Goal: Task Accomplishment & Management: Manage account settings

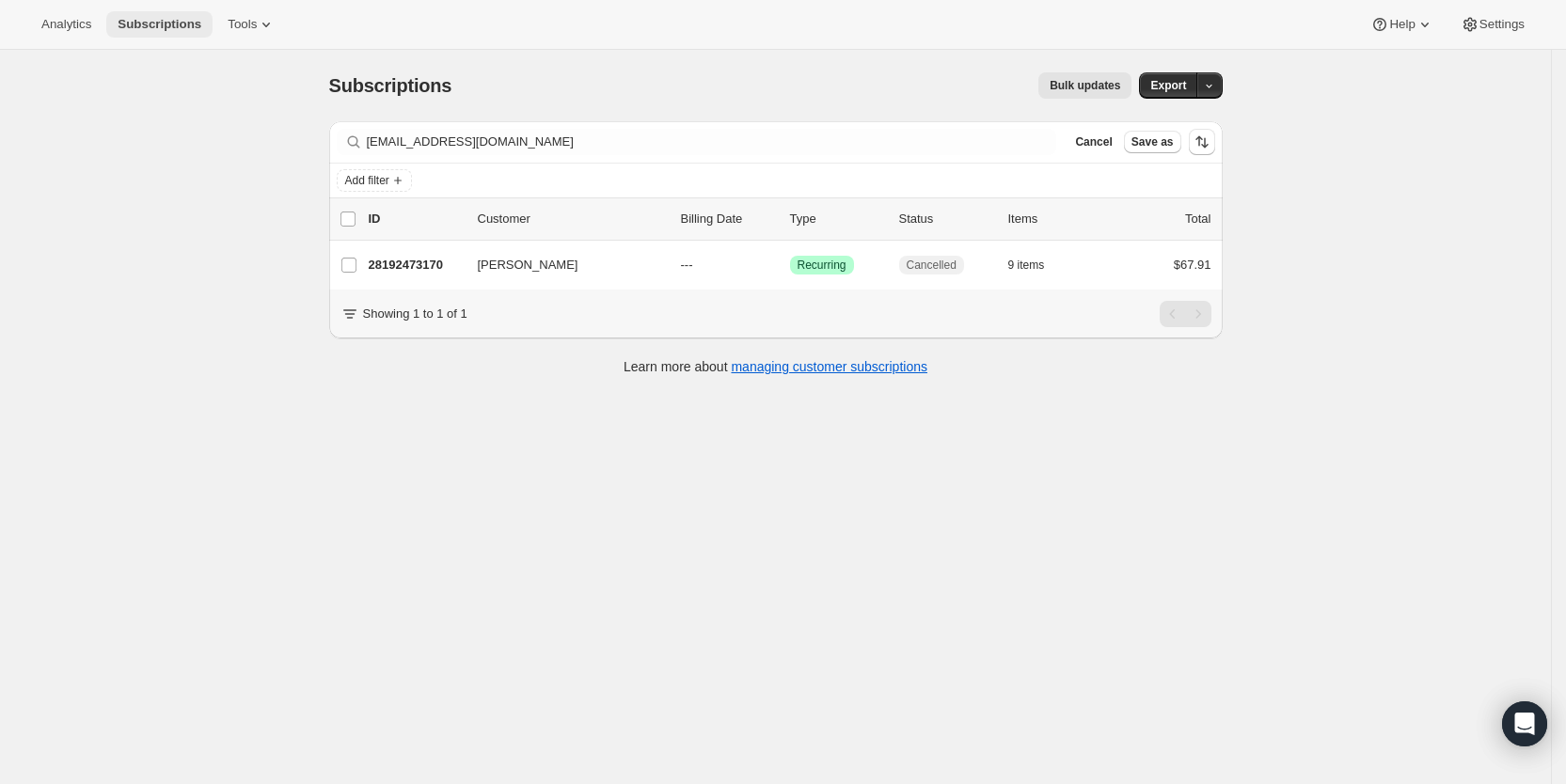
click at [159, 19] on span "Subscriptions" at bounding box center [159, 24] width 83 height 16
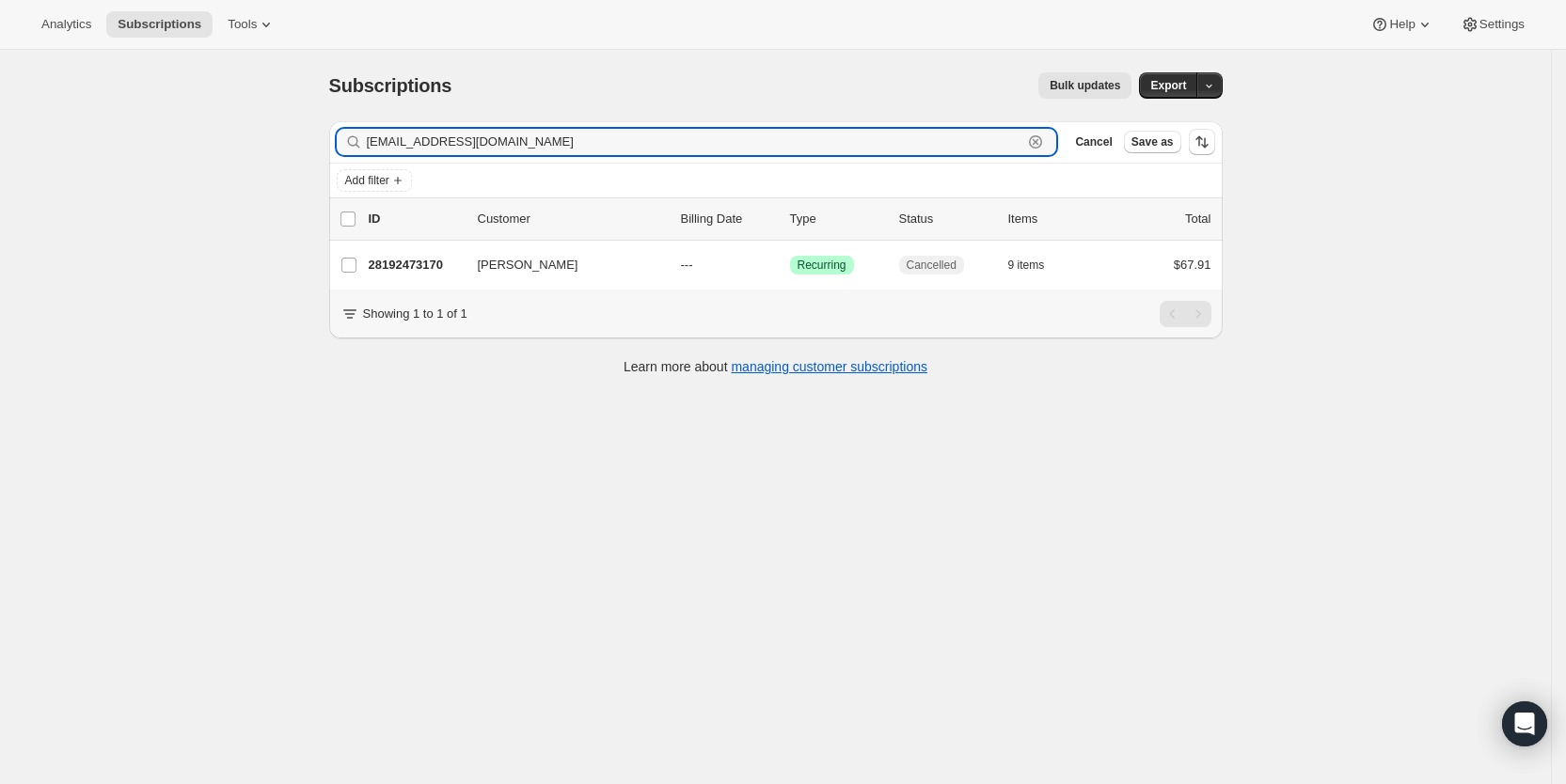
drag, startPoint x: 493, startPoint y: 138, endPoint x: 369, endPoint y: 145, distance: 124.2
click at [369, 145] on div "[EMAIL_ADDRESS][DOMAIN_NAME] Clear" at bounding box center [696, 141] width 720 height 26
paste input "[EMAIL_ADDRESS]"
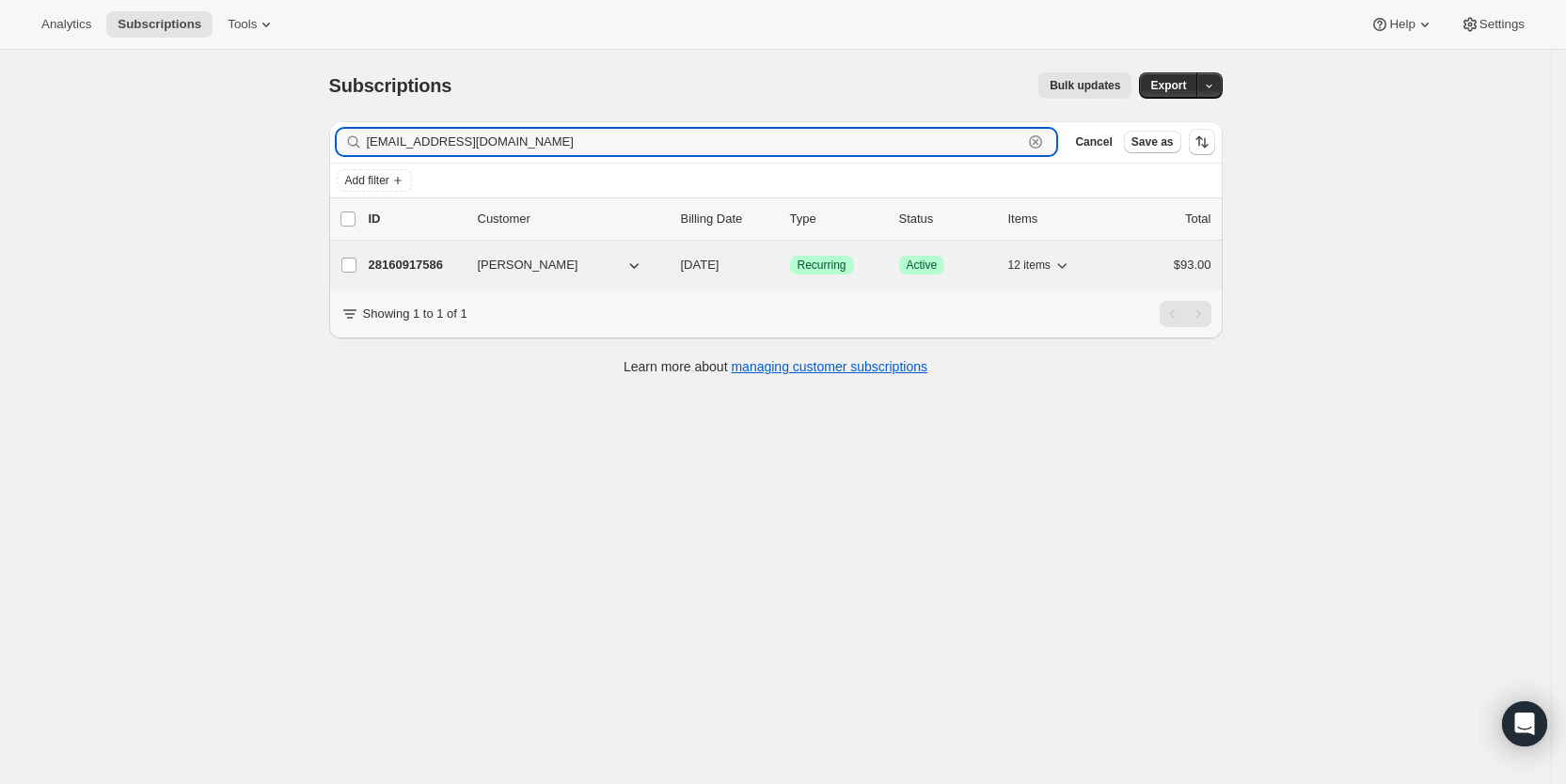
type input "[EMAIL_ADDRESS][DOMAIN_NAME]"
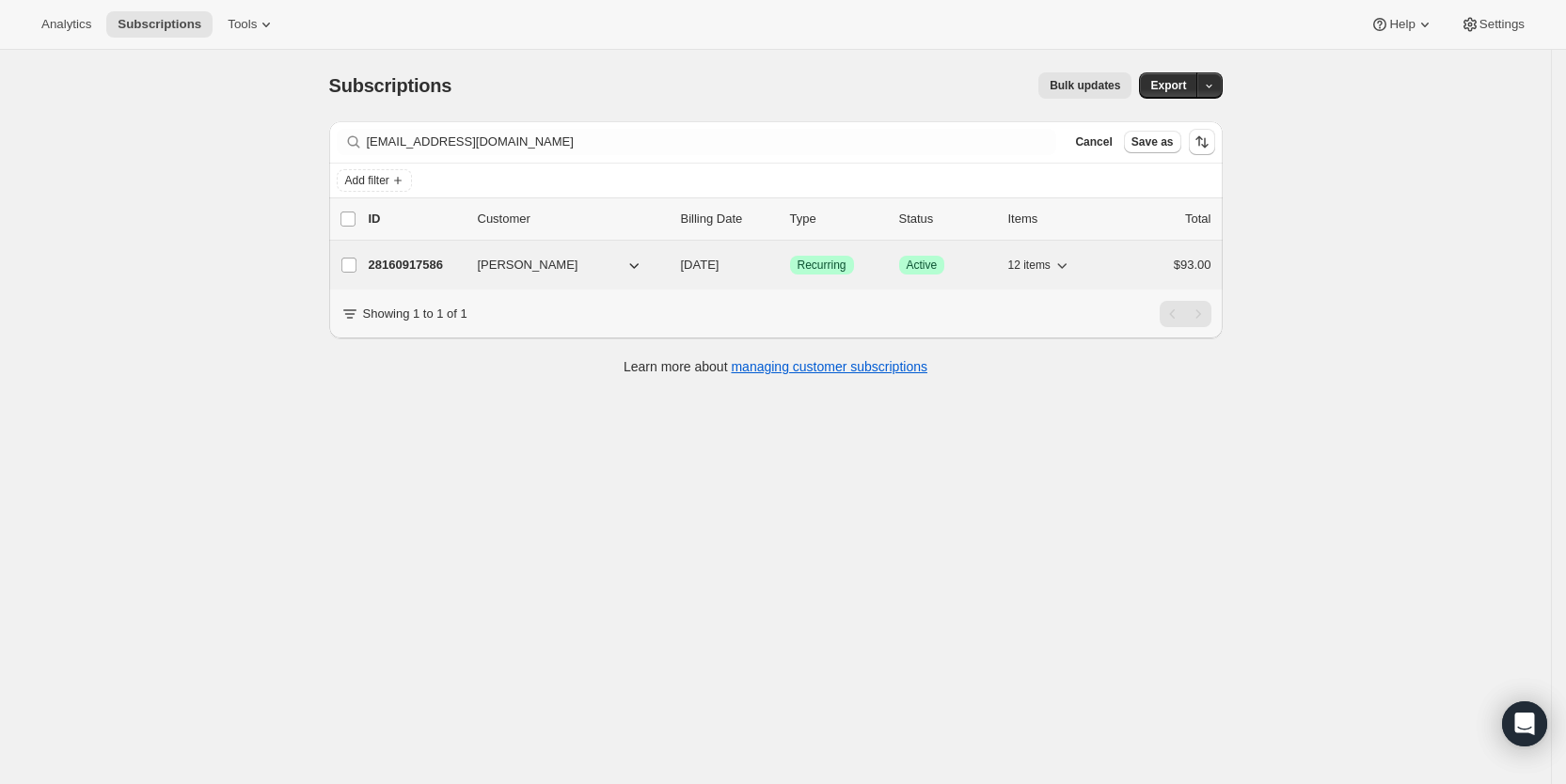
click at [719, 265] on span "[DATE]" at bounding box center [700, 265] width 39 height 15
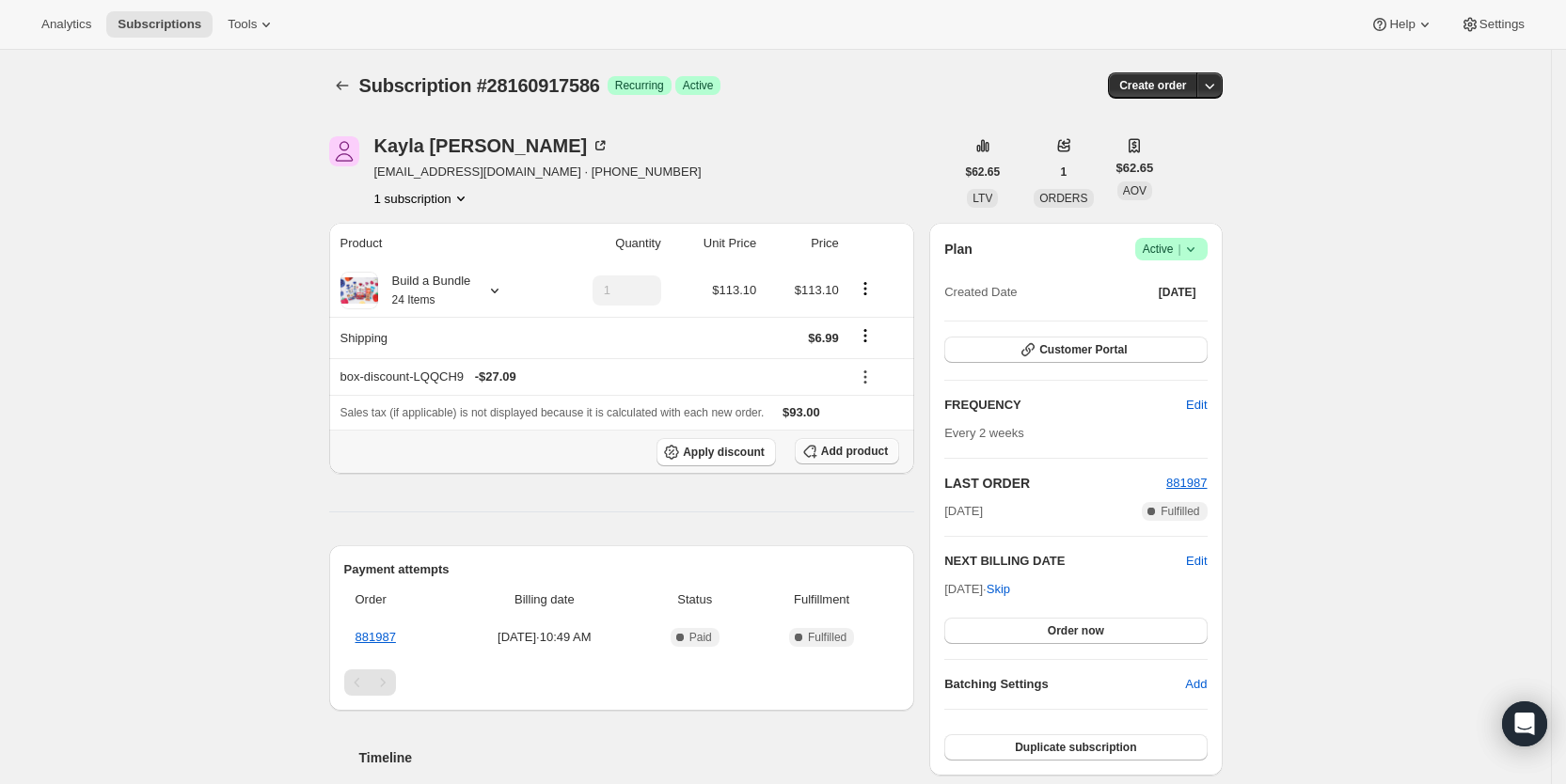
click at [864, 451] on span "Add product" at bounding box center [854, 452] width 67 height 16
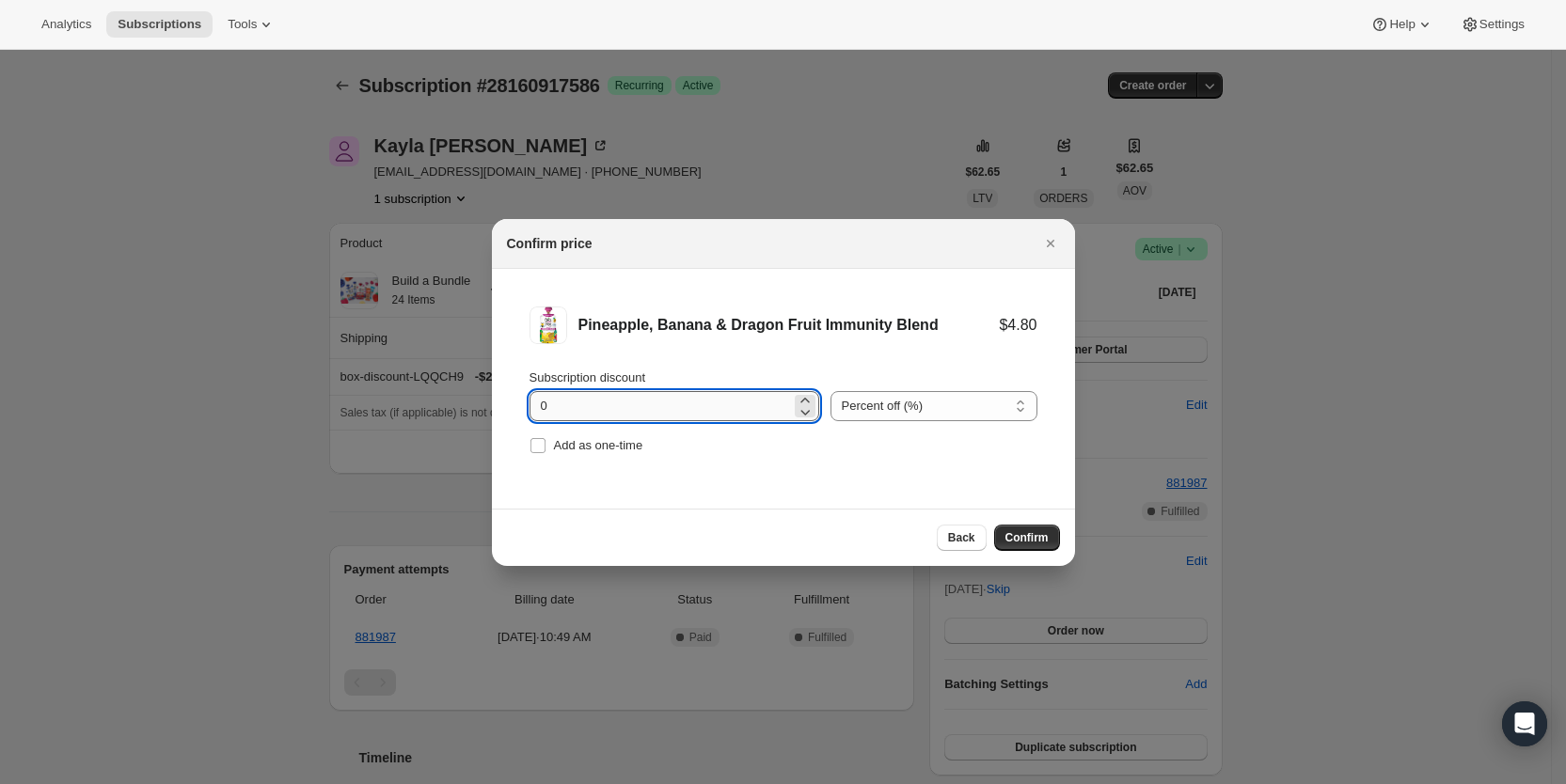
drag, startPoint x: 534, startPoint y: 403, endPoint x: 557, endPoint y: 404, distance: 23.0
click at [557, 404] on input "0" at bounding box center [660, 405] width 262 height 30
type input "100"
click at [556, 447] on span "Add as one-time" at bounding box center [598, 445] width 89 height 15
click at [546, 447] on input "Add as one-time" at bounding box center [538, 446] width 16 height 16
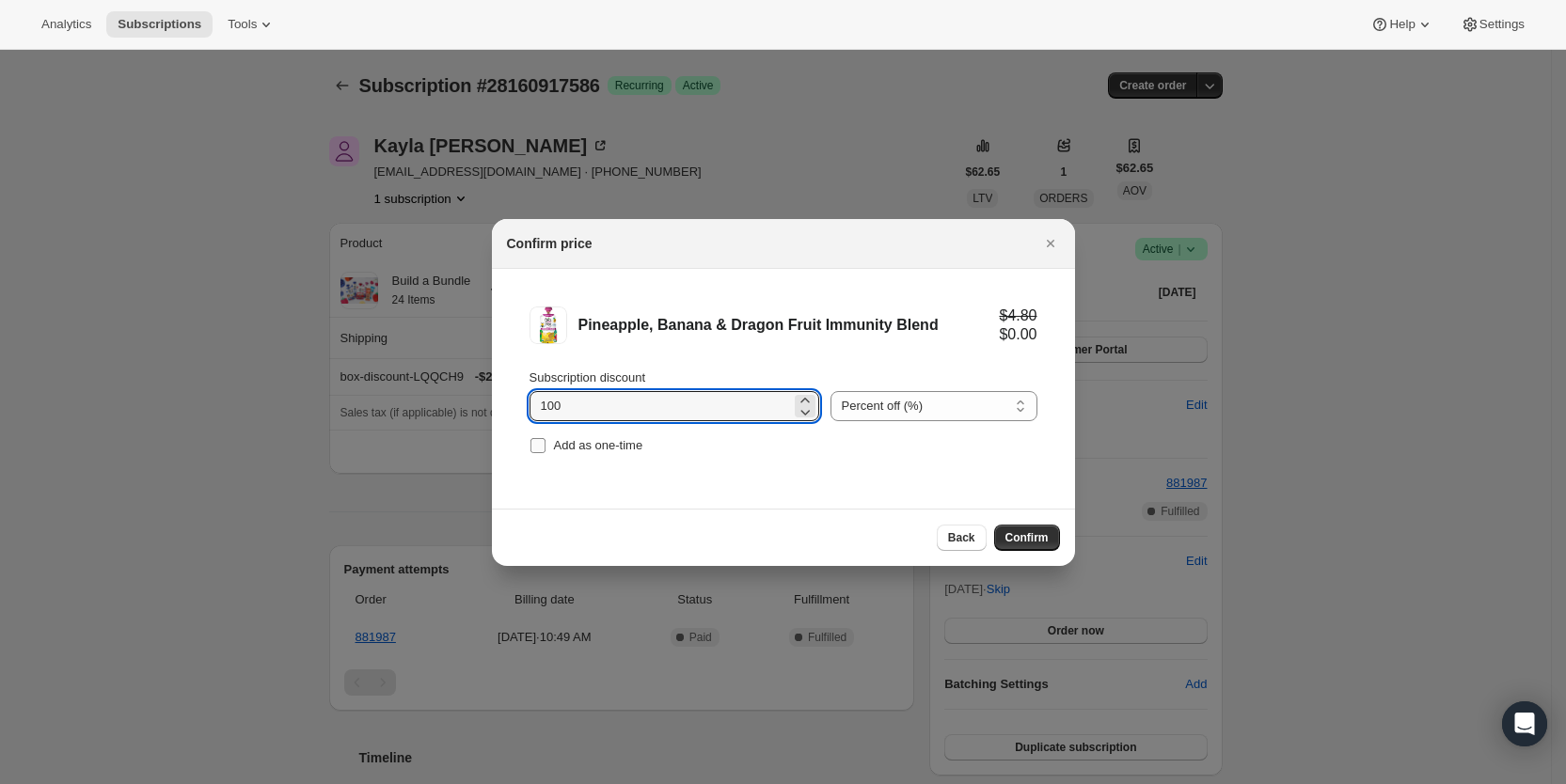
checkbox input "true"
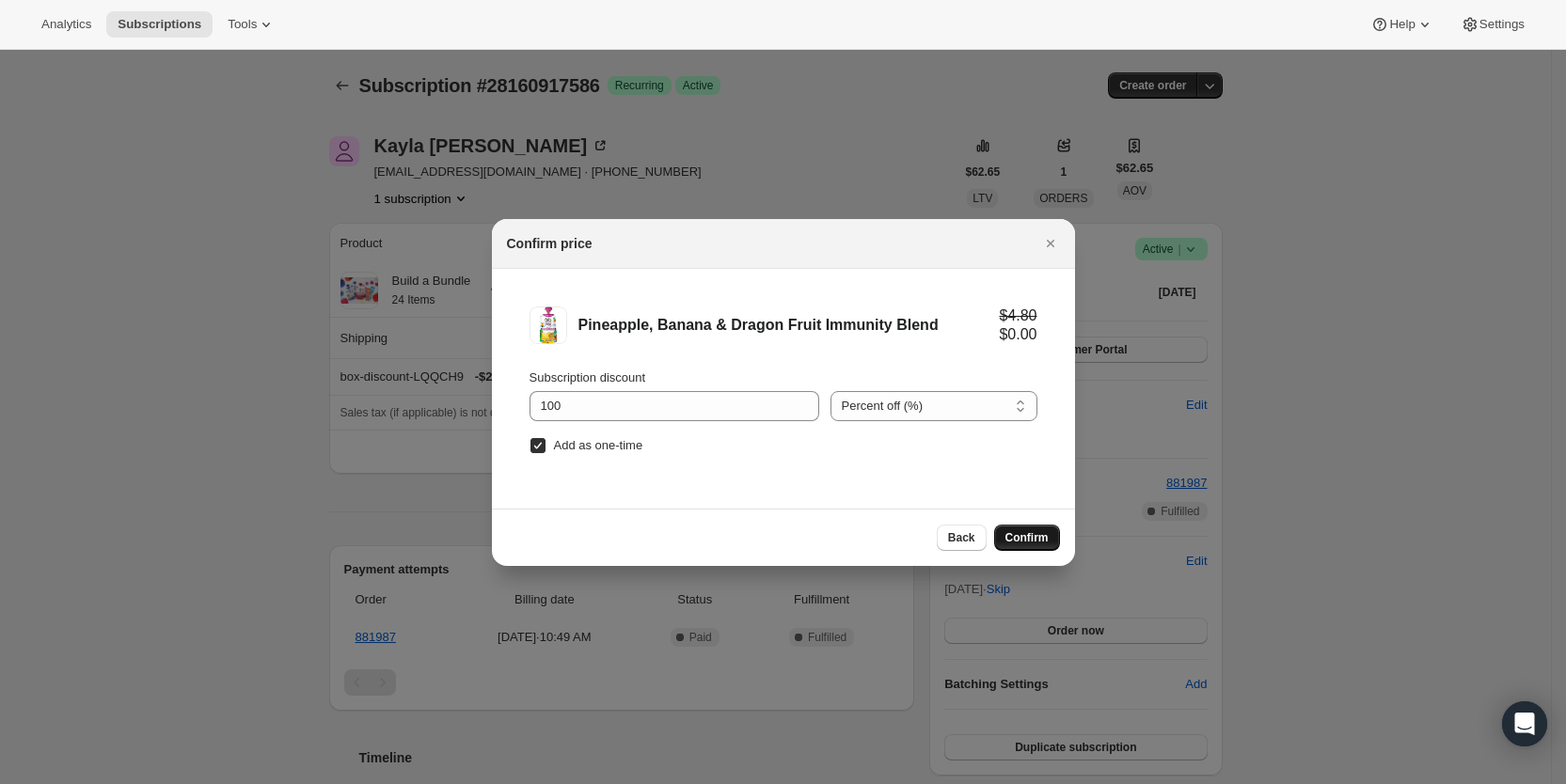
click at [1019, 534] on span "Confirm" at bounding box center [1027, 538] width 44 height 16
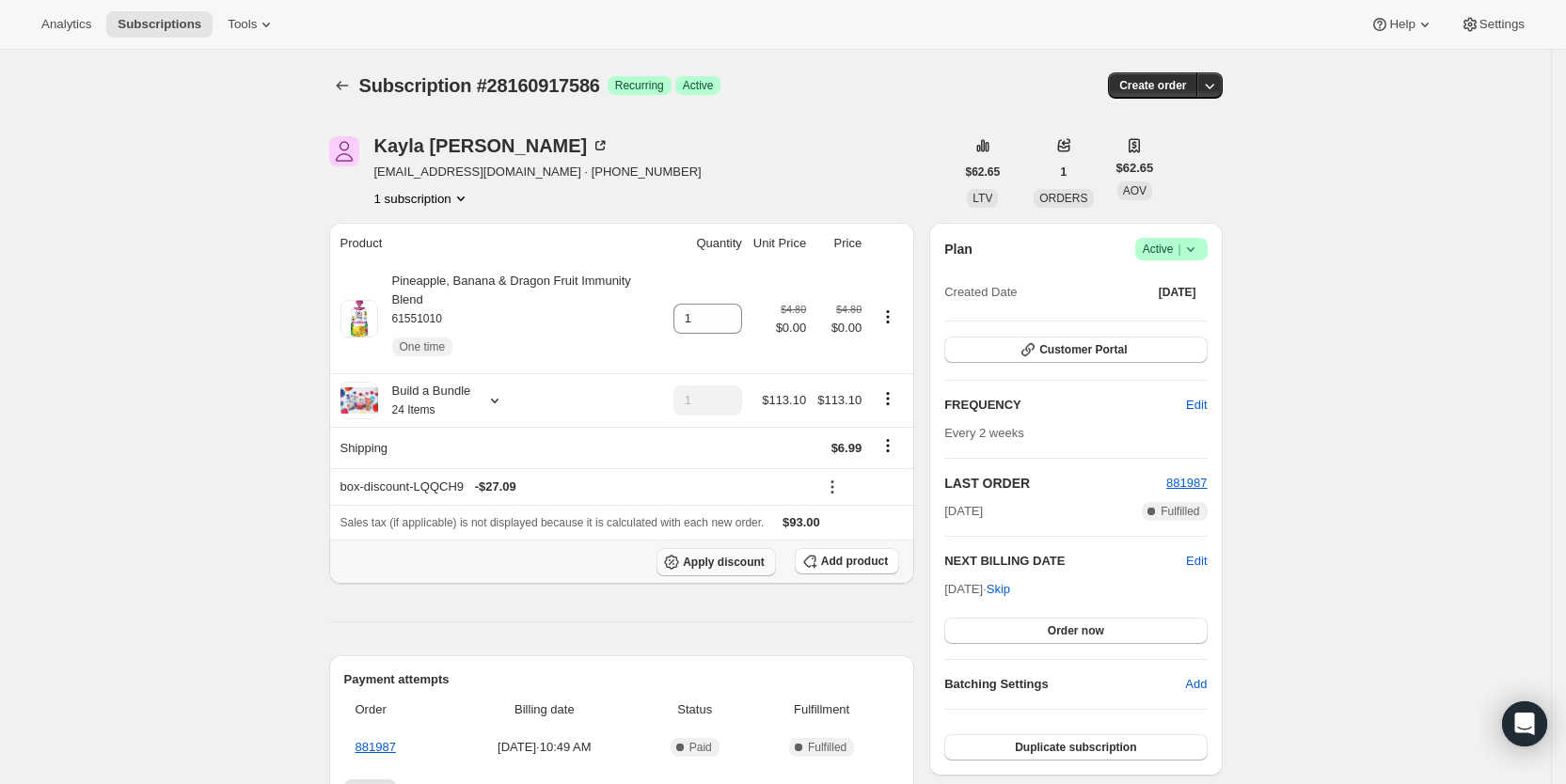
click at [746, 554] on span "Apply discount" at bounding box center [723, 562] width 81 height 16
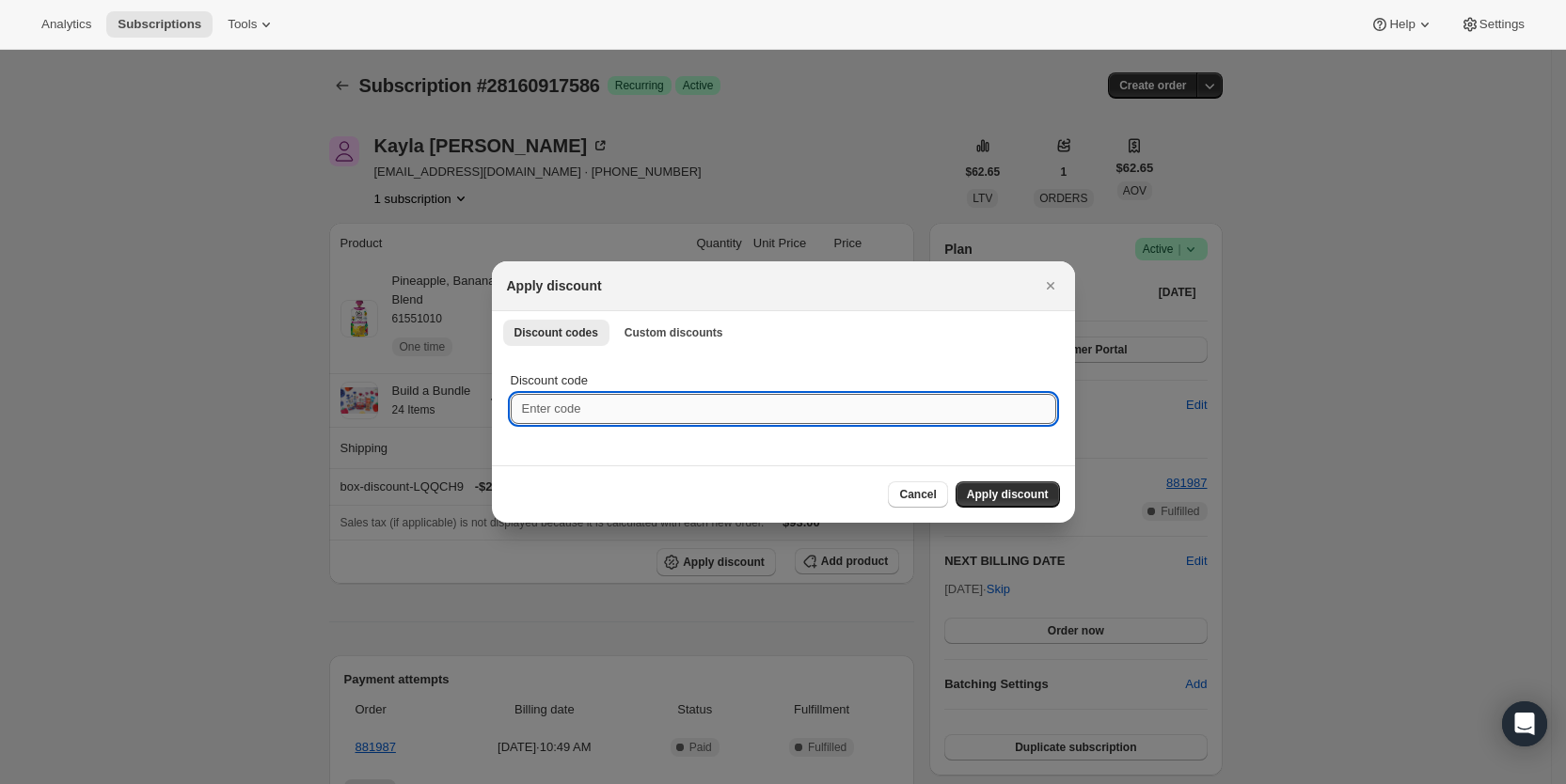
click at [620, 394] on input "Discount code" at bounding box center [783, 408] width 546 height 30
type input "cr_20"
click at [1010, 495] on span "Apply discount" at bounding box center [1007, 494] width 81 height 16
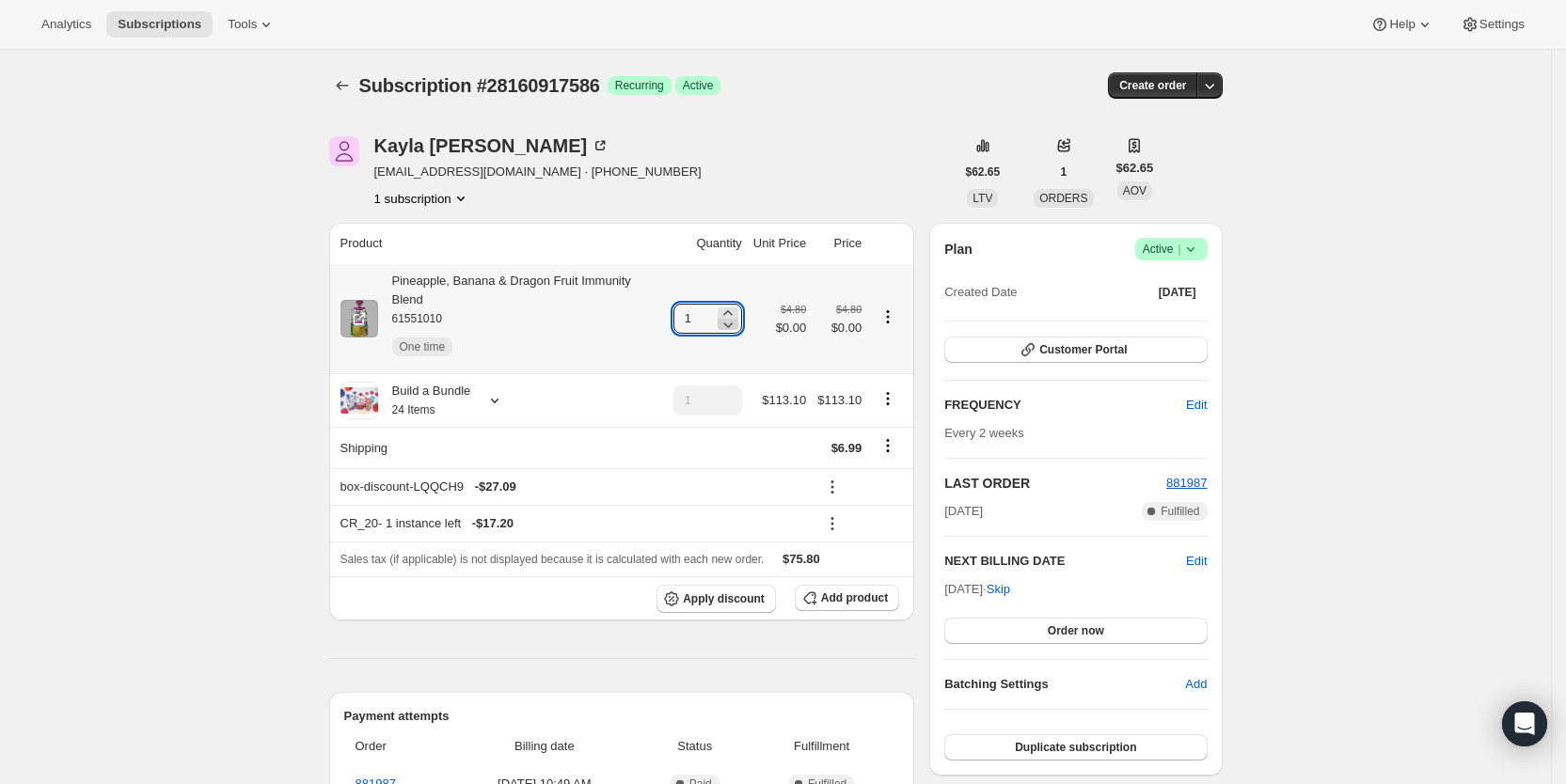
drag, startPoint x: 684, startPoint y: 311, endPoint x: 727, endPoint y: 311, distance: 43.0
click at [727, 311] on div "1" at bounding box center [707, 318] width 69 height 30
type input "3"
drag, startPoint x: 1067, startPoint y: 141, endPoint x: 1197, endPoint y: 160, distance: 131.4
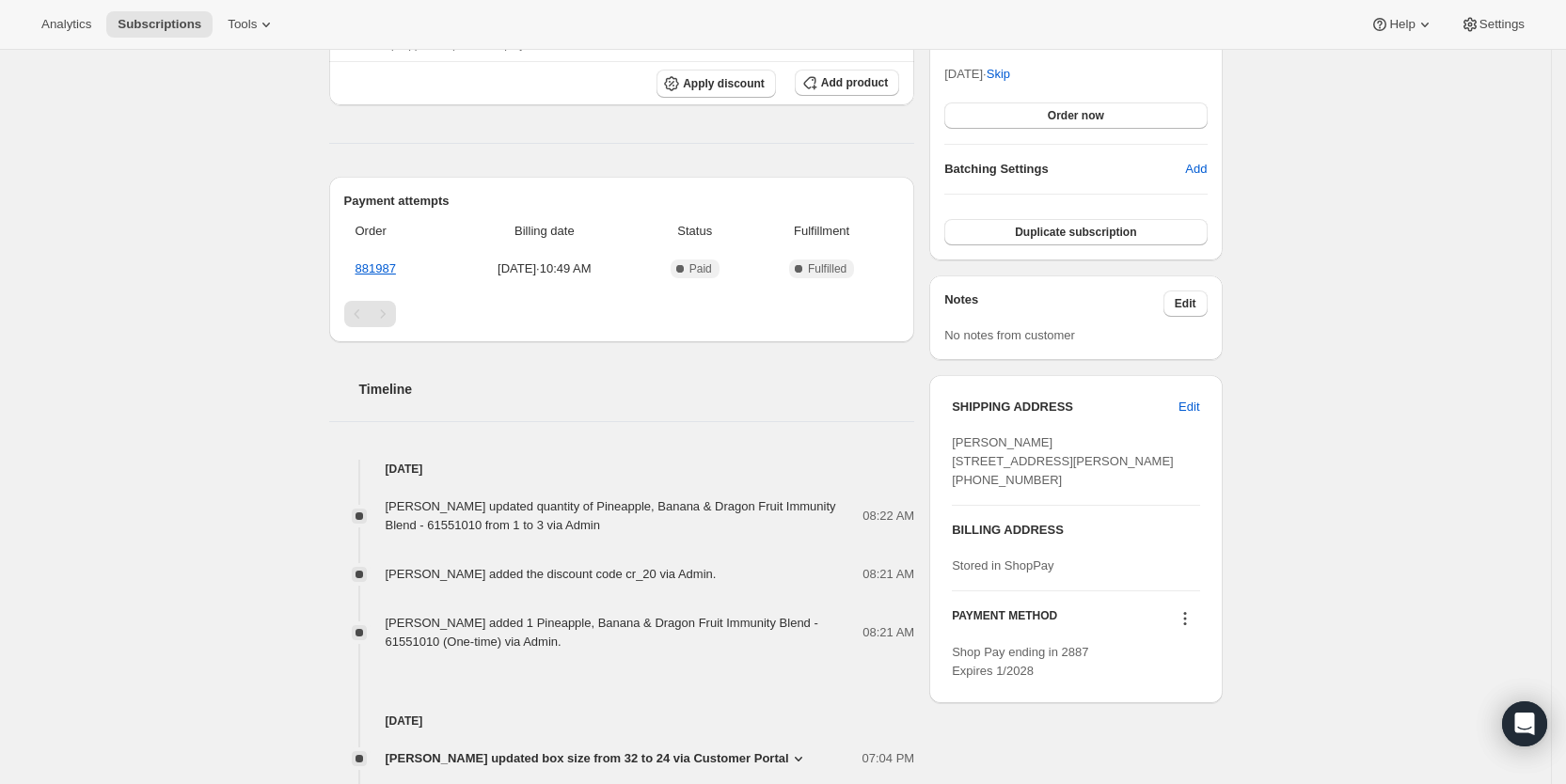
scroll to position [515, 0]
click at [165, 19] on span "Subscriptions" at bounding box center [159, 24] width 83 height 16
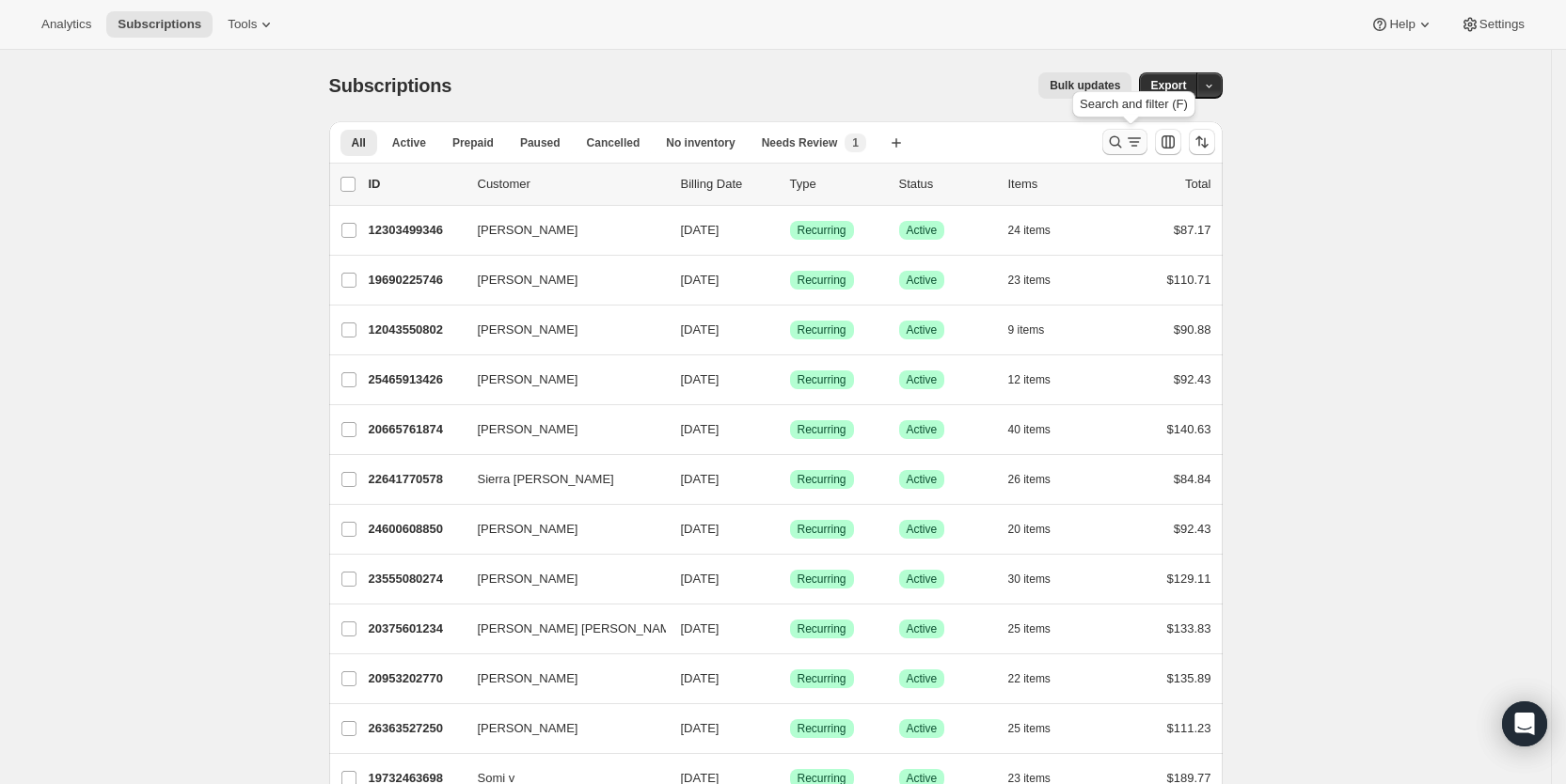
click at [1125, 141] on icon "Search and filter results" at bounding box center [1115, 141] width 18 height 18
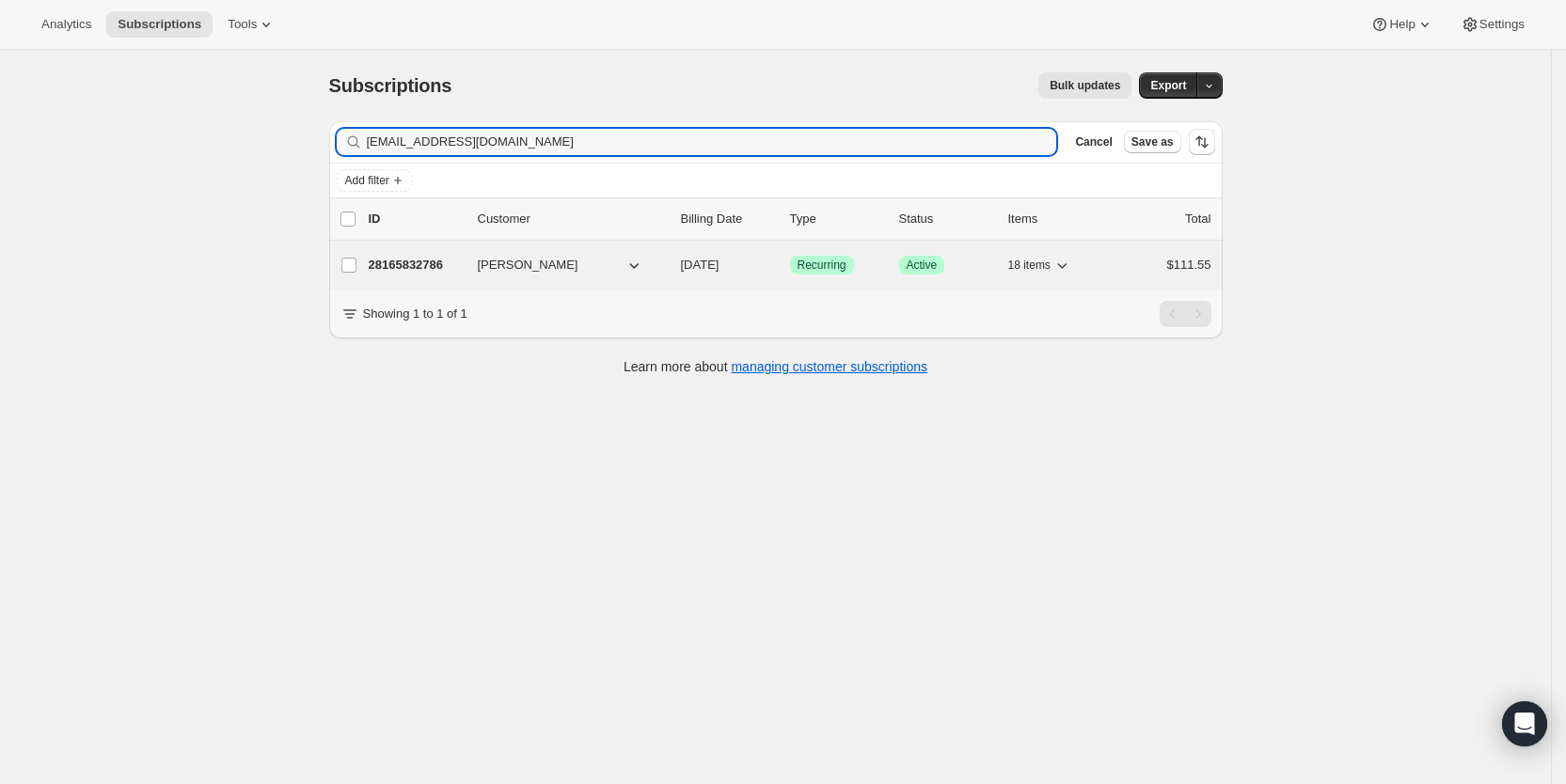
type input "[EMAIL_ADDRESS][DOMAIN_NAME]"
click at [718, 262] on span "[DATE]" at bounding box center [700, 265] width 39 height 15
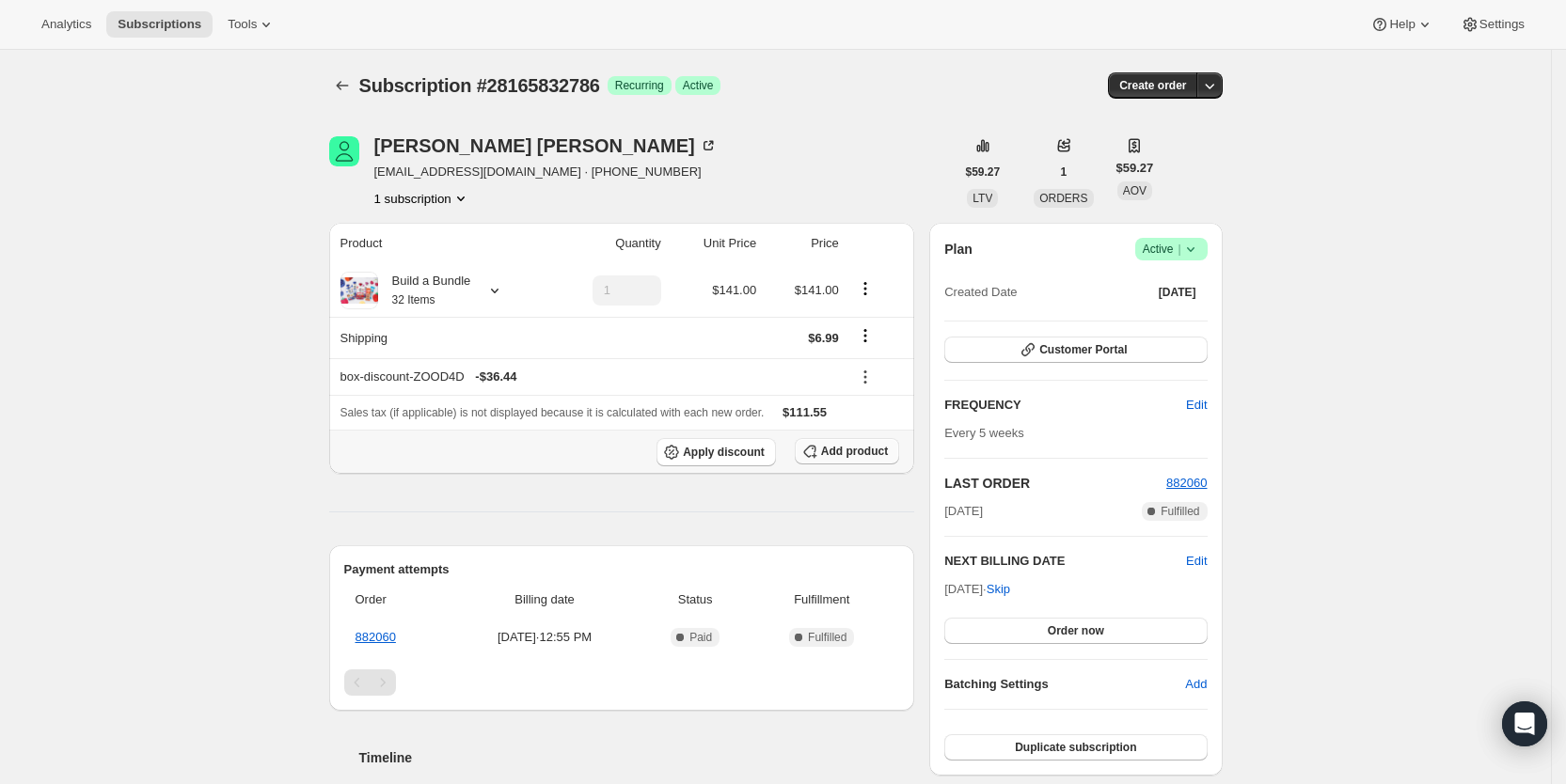
click at [852, 446] on span "Add product" at bounding box center [854, 452] width 67 height 16
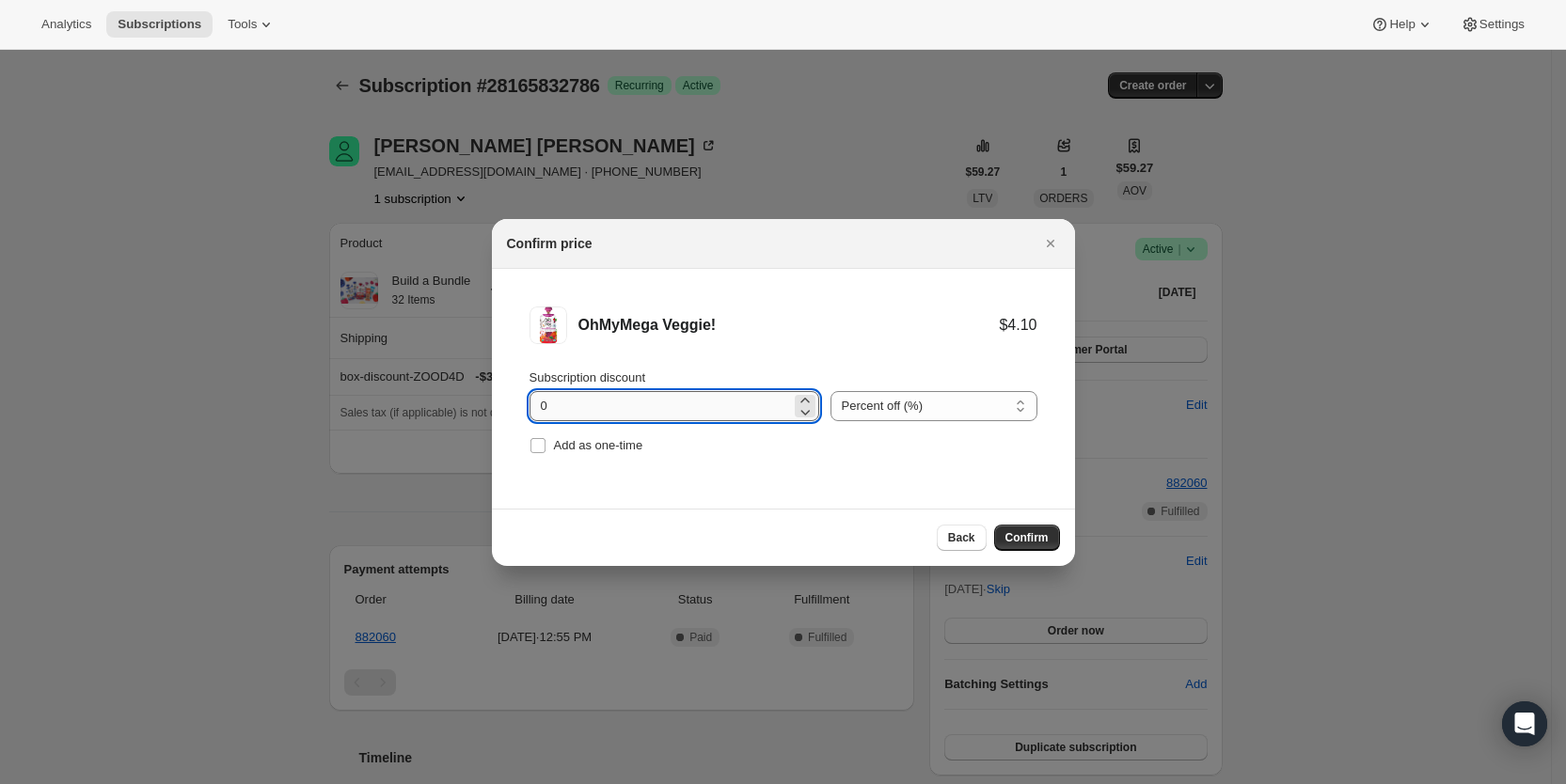
drag, startPoint x: 528, startPoint y: 401, endPoint x: 556, endPoint y: 410, distance: 29.4
click at [556, 410] on input "0" at bounding box center [660, 405] width 262 height 30
type input "100"
click at [557, 447] on span "Add as one-time" at bounding box center [598, 445] width 89 height 15
click at [546, 447] on input "Add as one-time" at bounding box center [538, 446] width 16 height 16
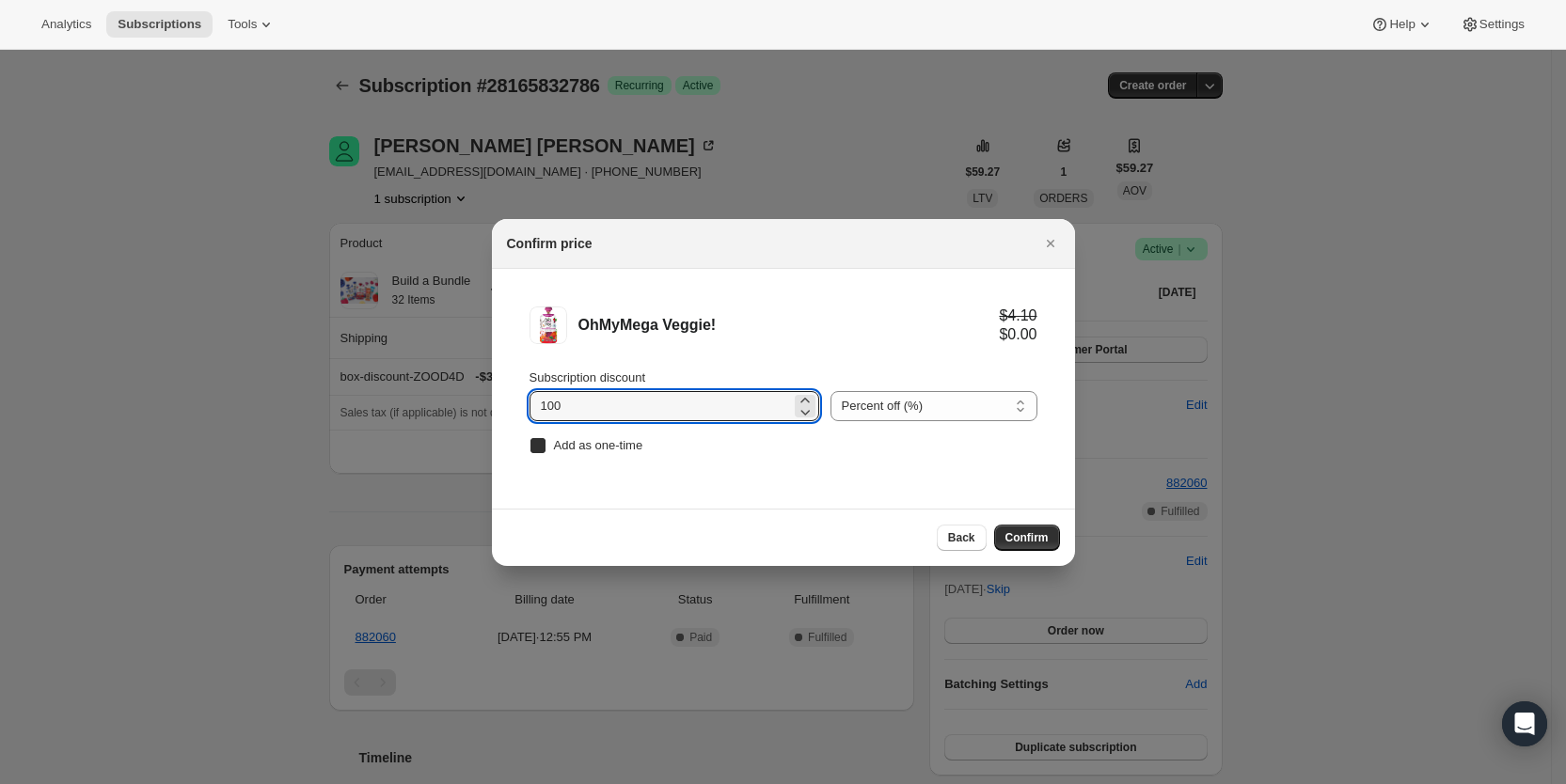
checkbox input "true"
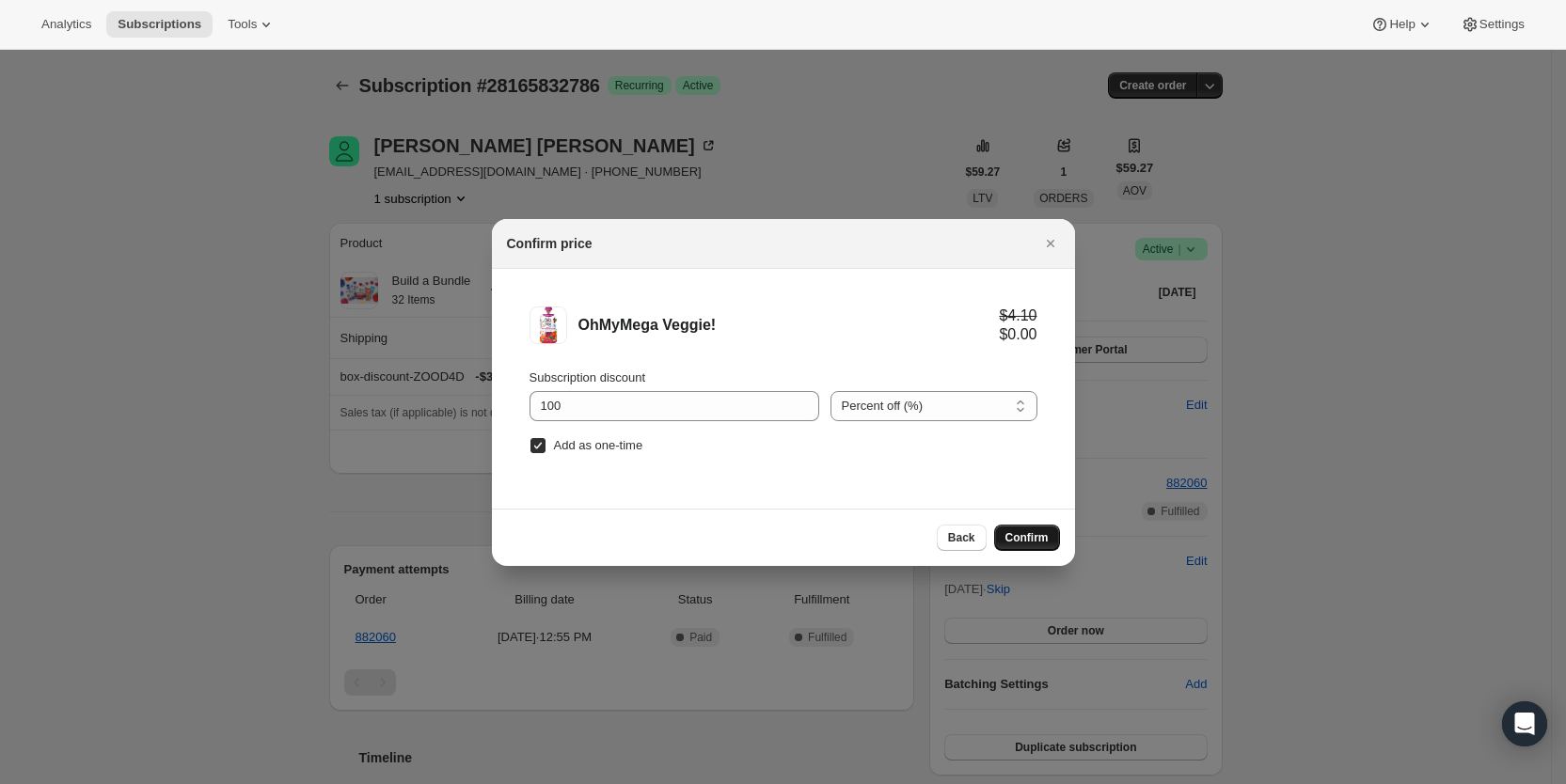
click at [1028, 539] on span "Confirm" at bounding box center [1027, 538] width 44 height 16
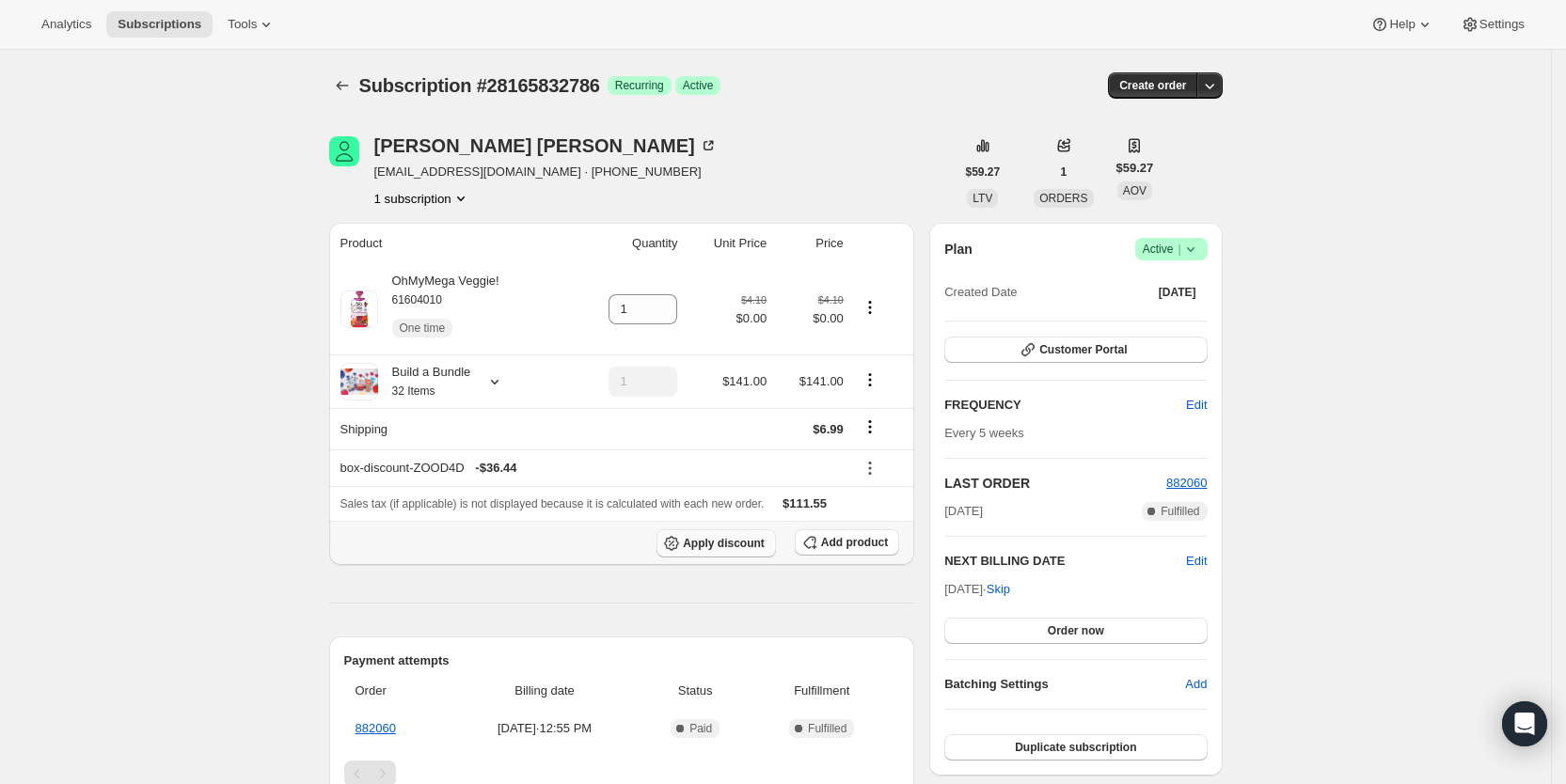
click at [735, 548] on span "Apply discount" at bounding box center [723, 544] width 81 height 16
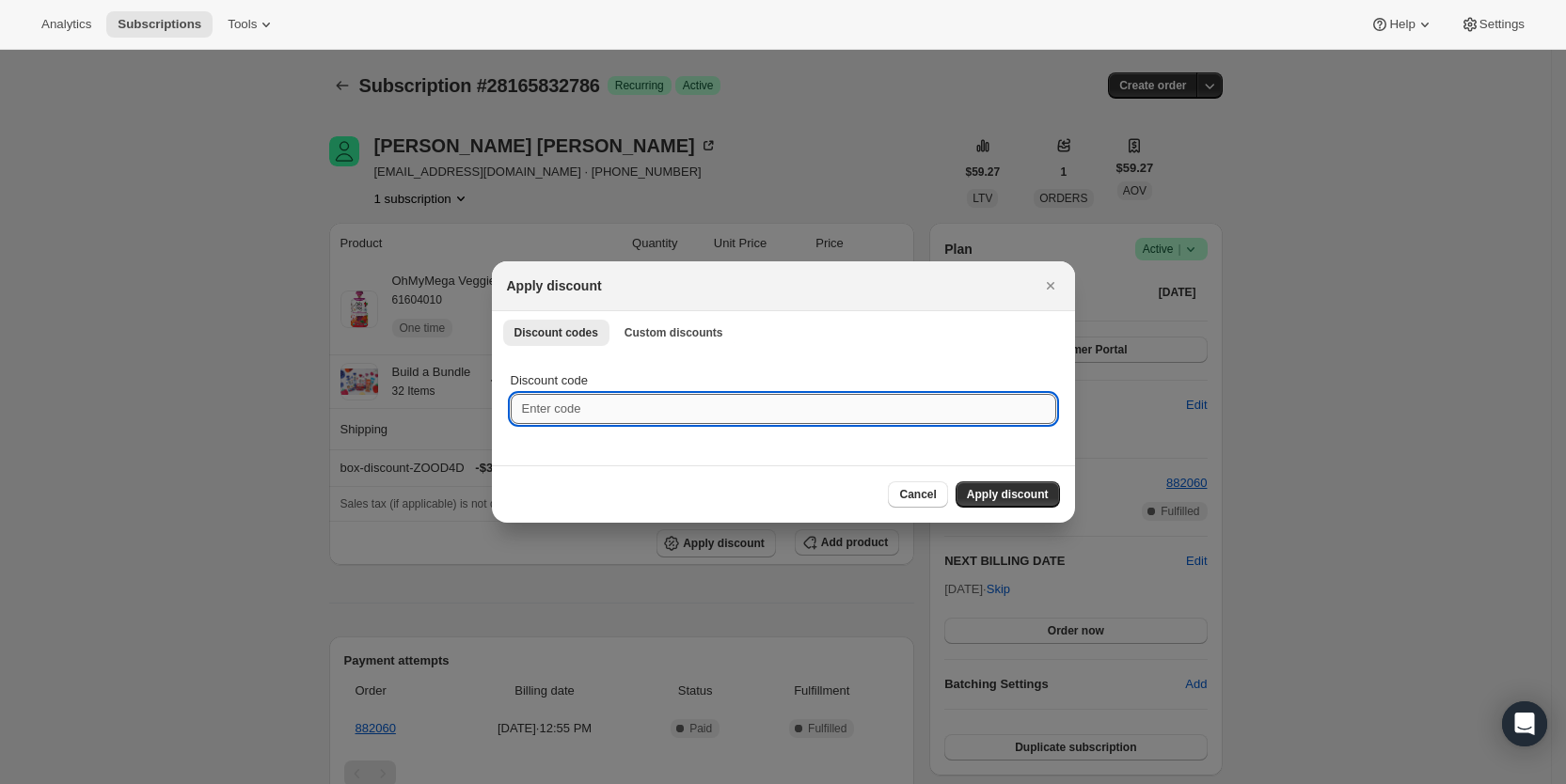
click at [571, 402] on input "Discount code" at bounding box center [783, 408] width 546 height 30
type input "cr_15"
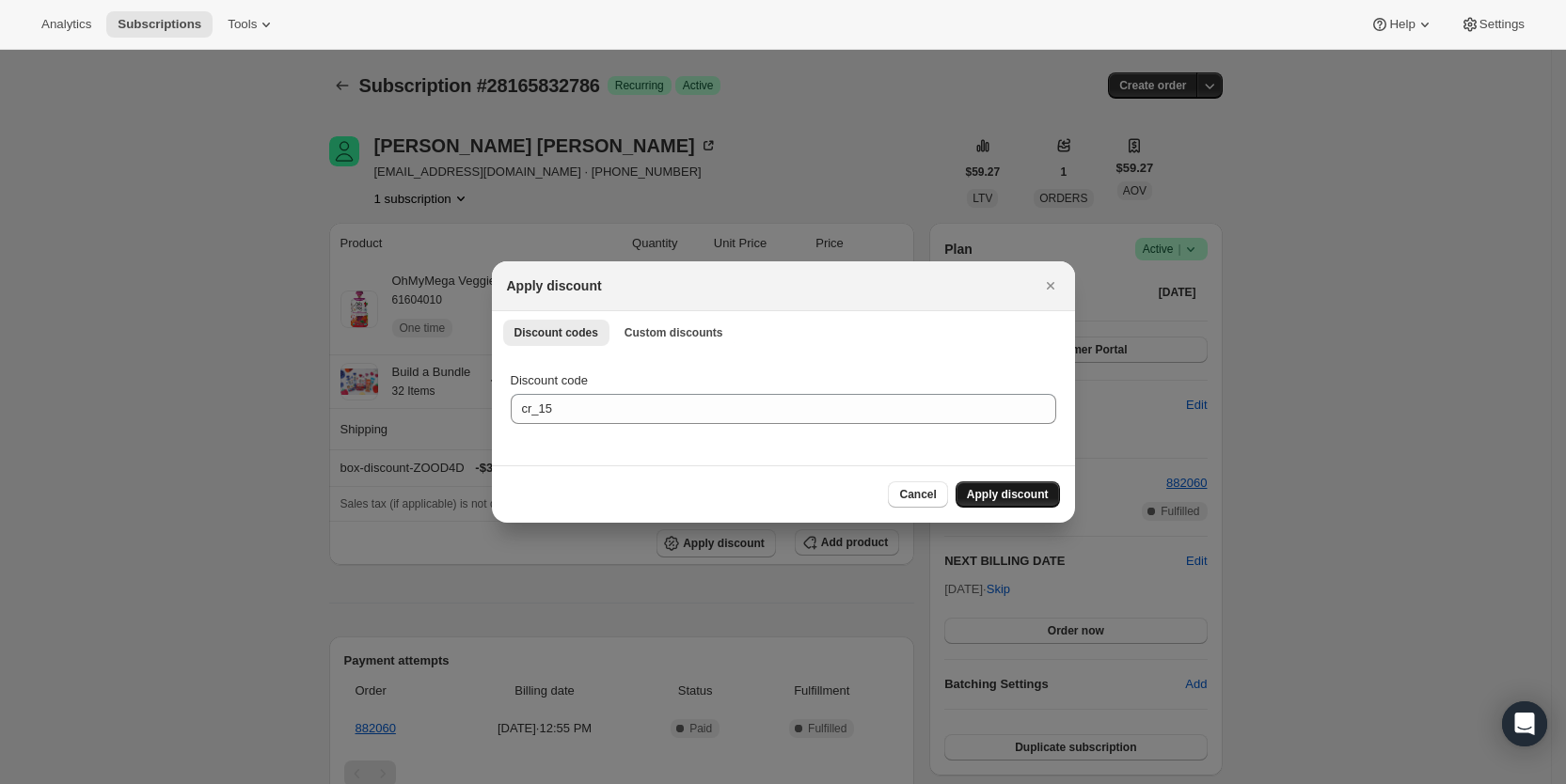
click at [1012, 491] on span "Apply discount" at bounding box center [1007, 494] width 81 height 16
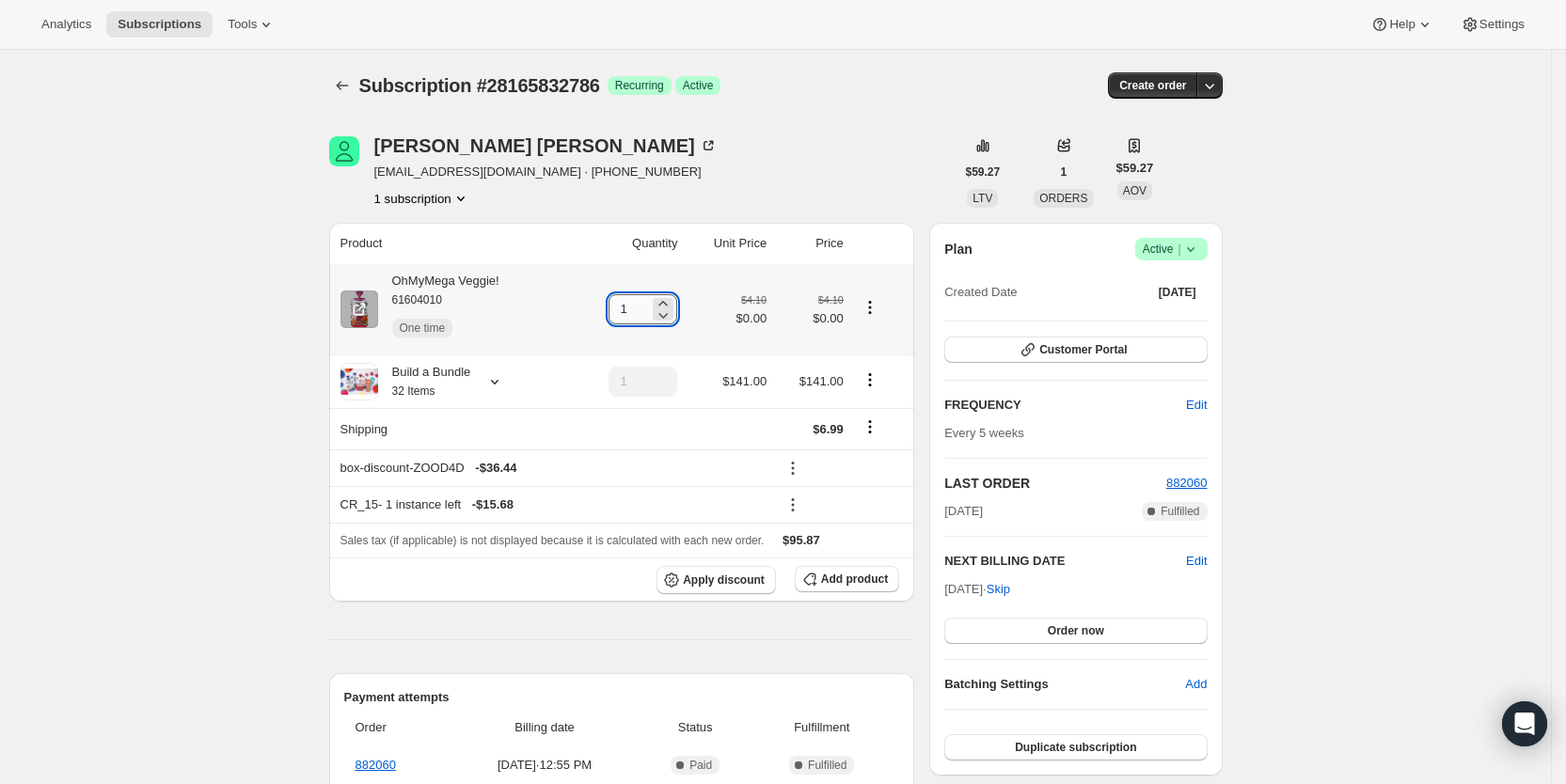
drag, startPoint x: 629, startPoint y: 304, endPoint x: 651, endPoint y: 304, distance: 22.0
click at [649, 304] on input "1" at bounding box center [629, 309] width 41 height 30
type input "3"
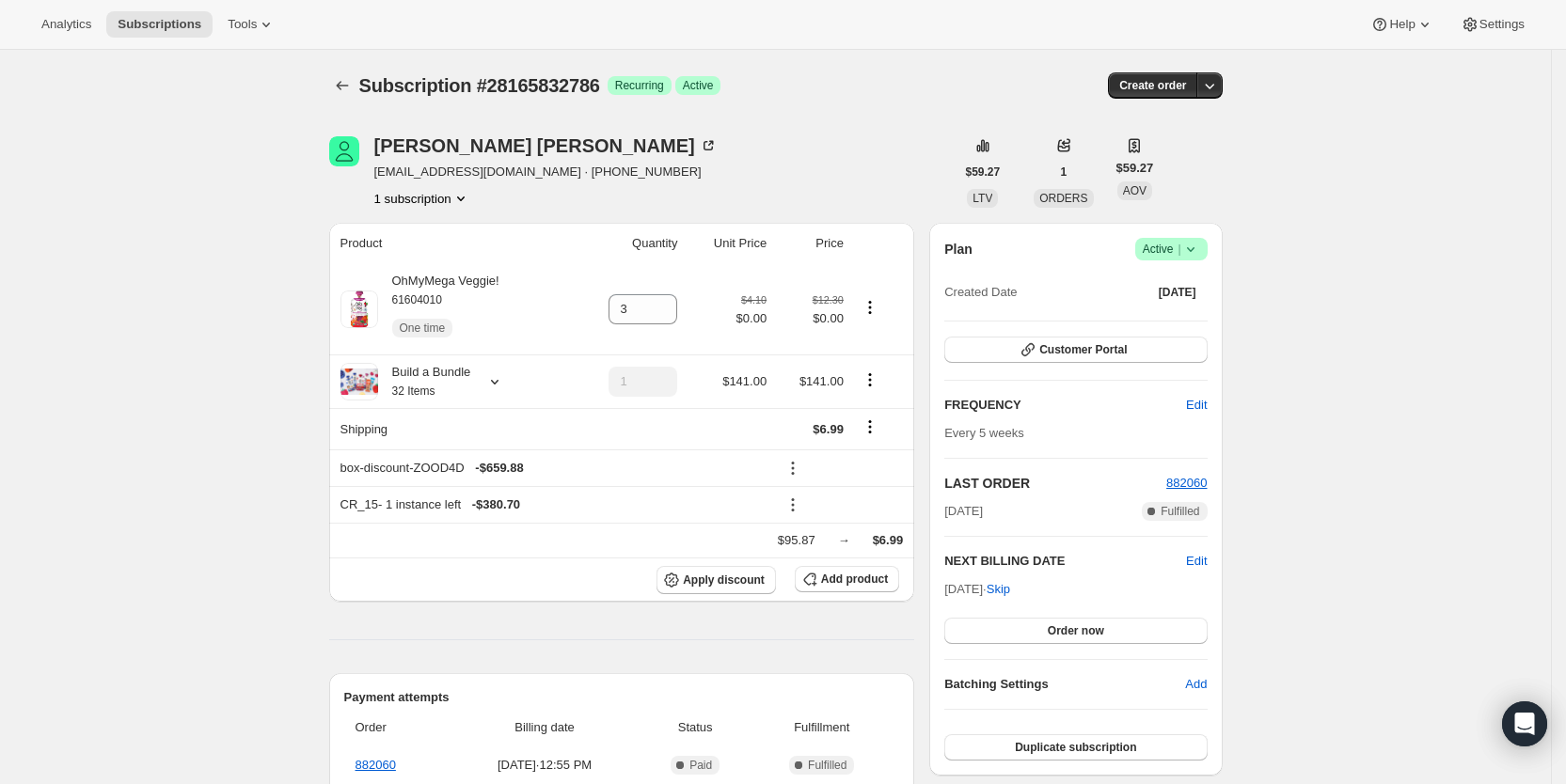
drag, startPoint x: 936, startPoint y: 42, endPoint x: 948, endPoint y: 7, distance: 37.0
click at [938, 35] on div "Analytics Subscriptions Tools Help Settings" at bounding box center [783, 24] width 1566 height 49
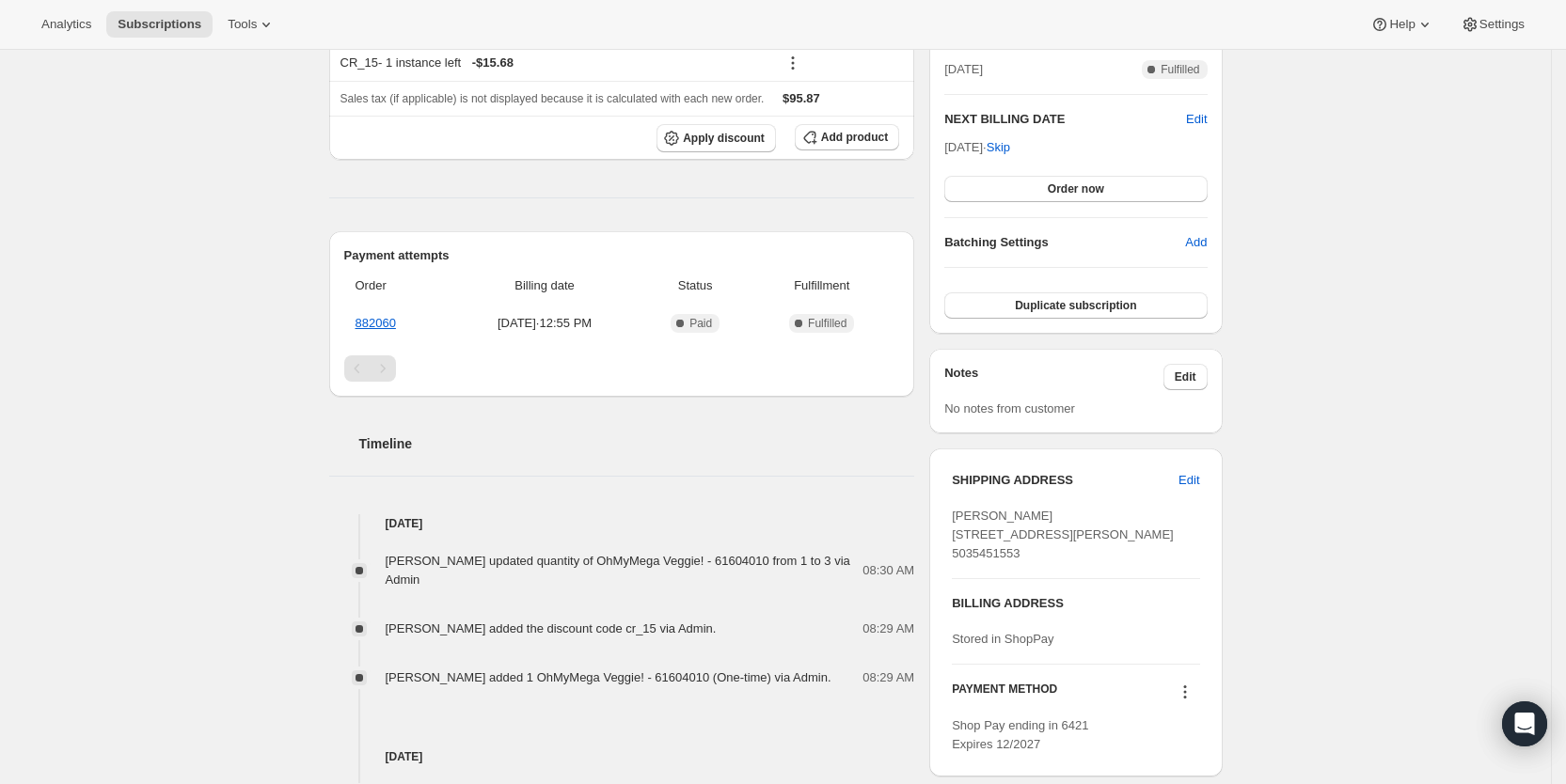
scroll to position [448, 0]
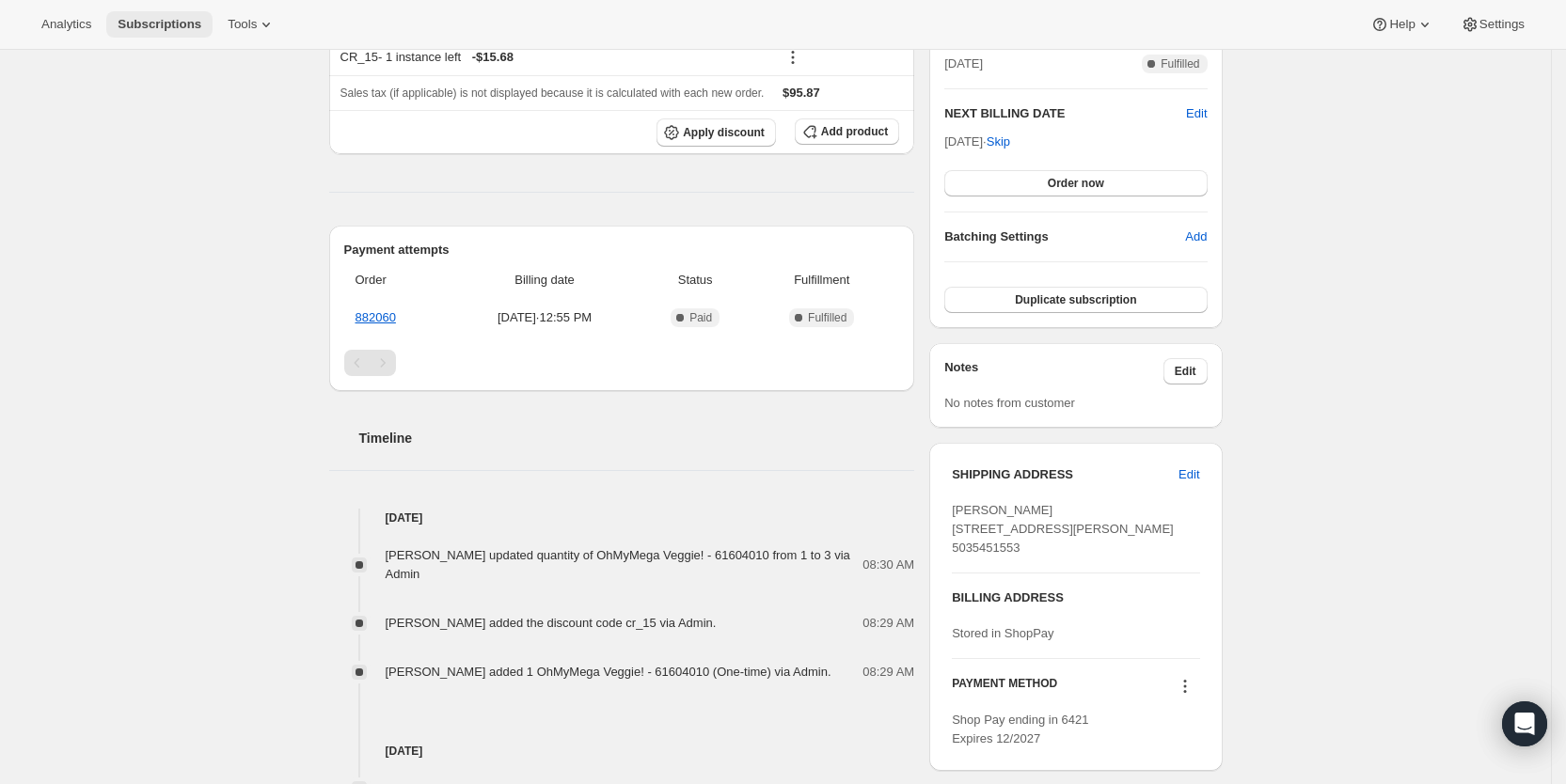
click at [166, 21] on span "Subscriptions" at bounding box center [159, 24] width 83 height 16
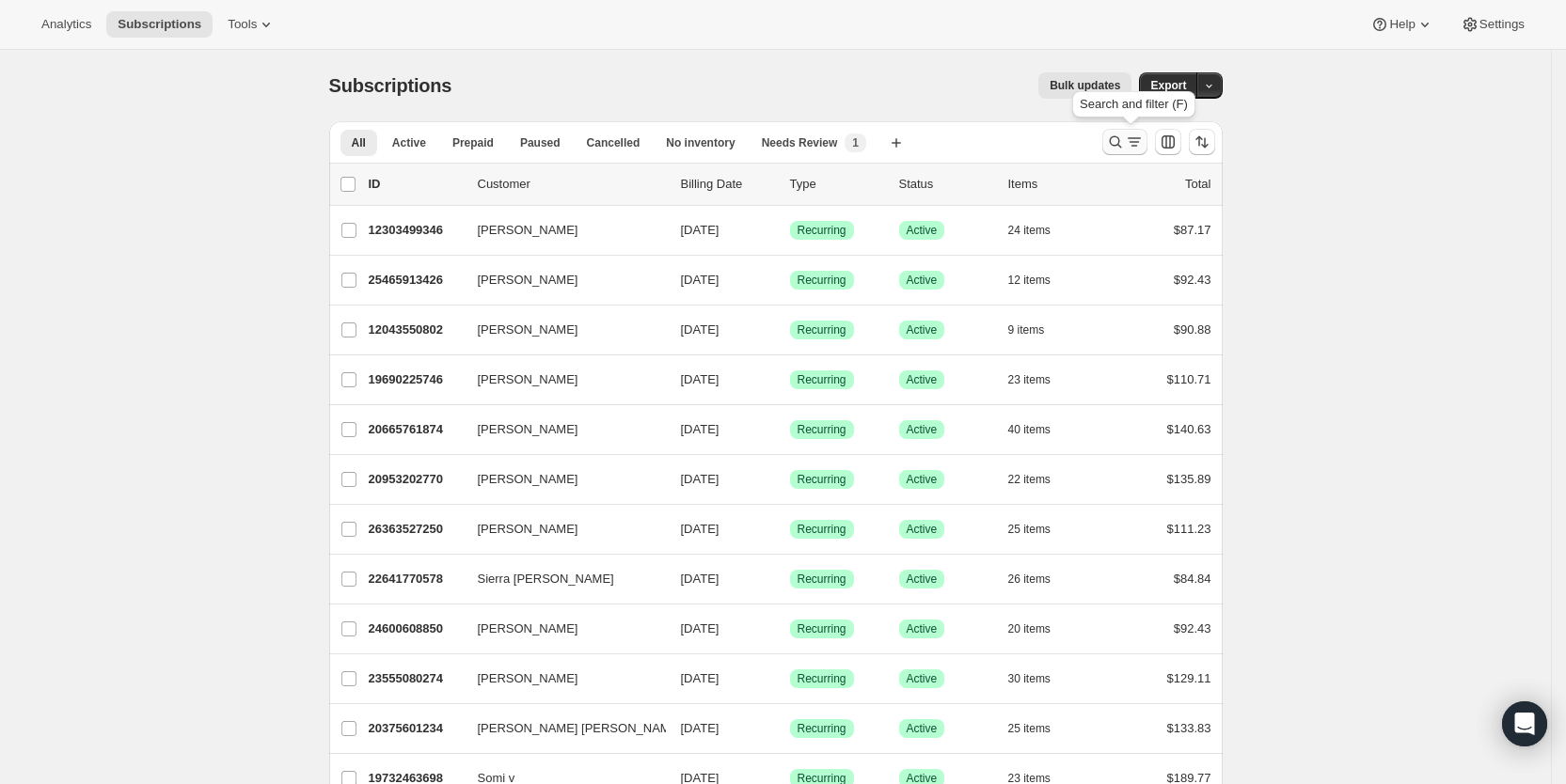
click at [1141, 139] on icon "Search and filter results" at bounding box center [1135, 139] width 14 height 2
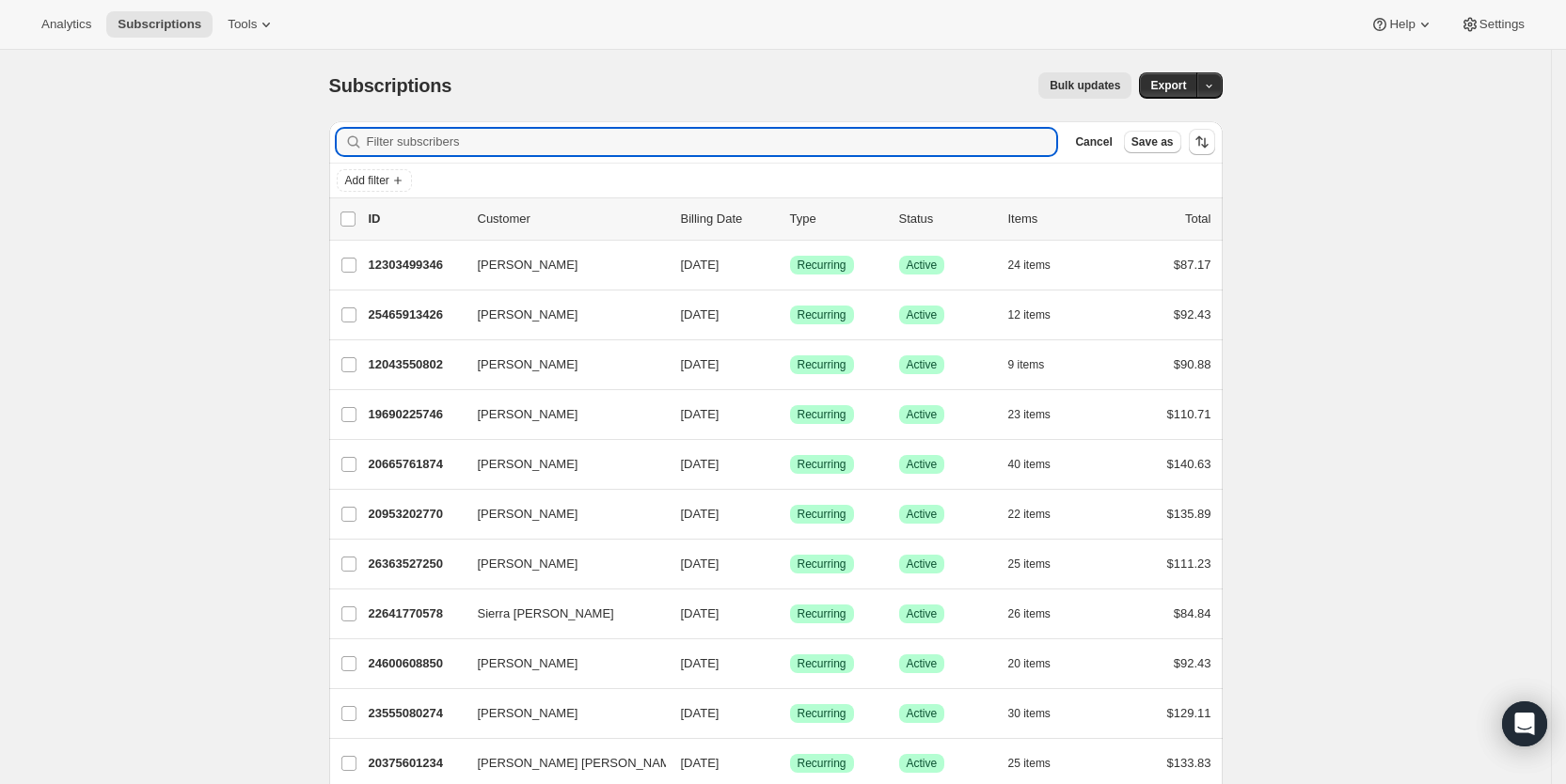
paste input "[PERSON_NAME][EMAIL_ADDRESS][PERSON_NAME][DOMAIN_NAME]"
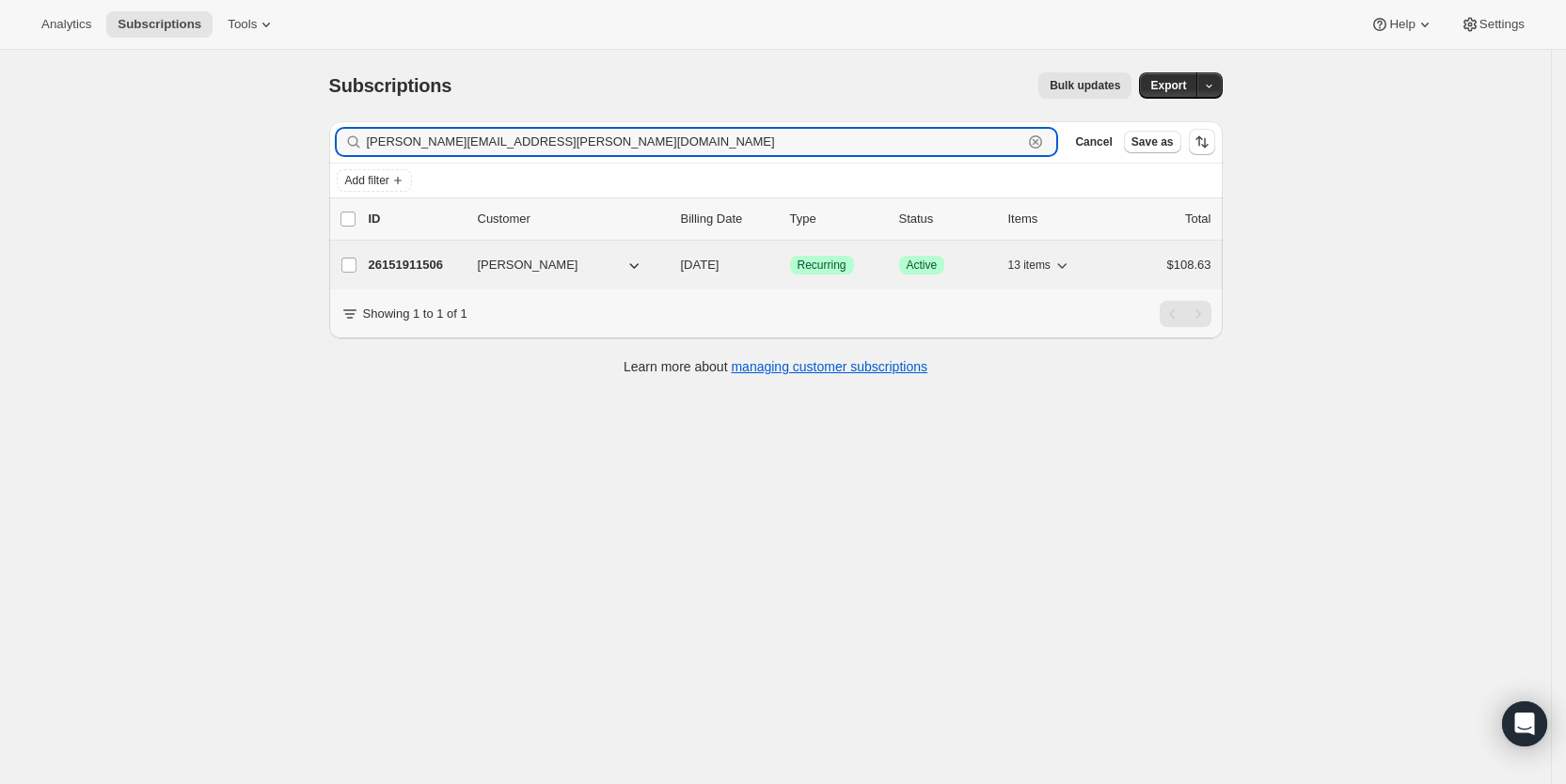
type input "[PERSON_NAME][EMAIL_ADDRESS][PERSON_NAME][DOMAIN_NAME]"
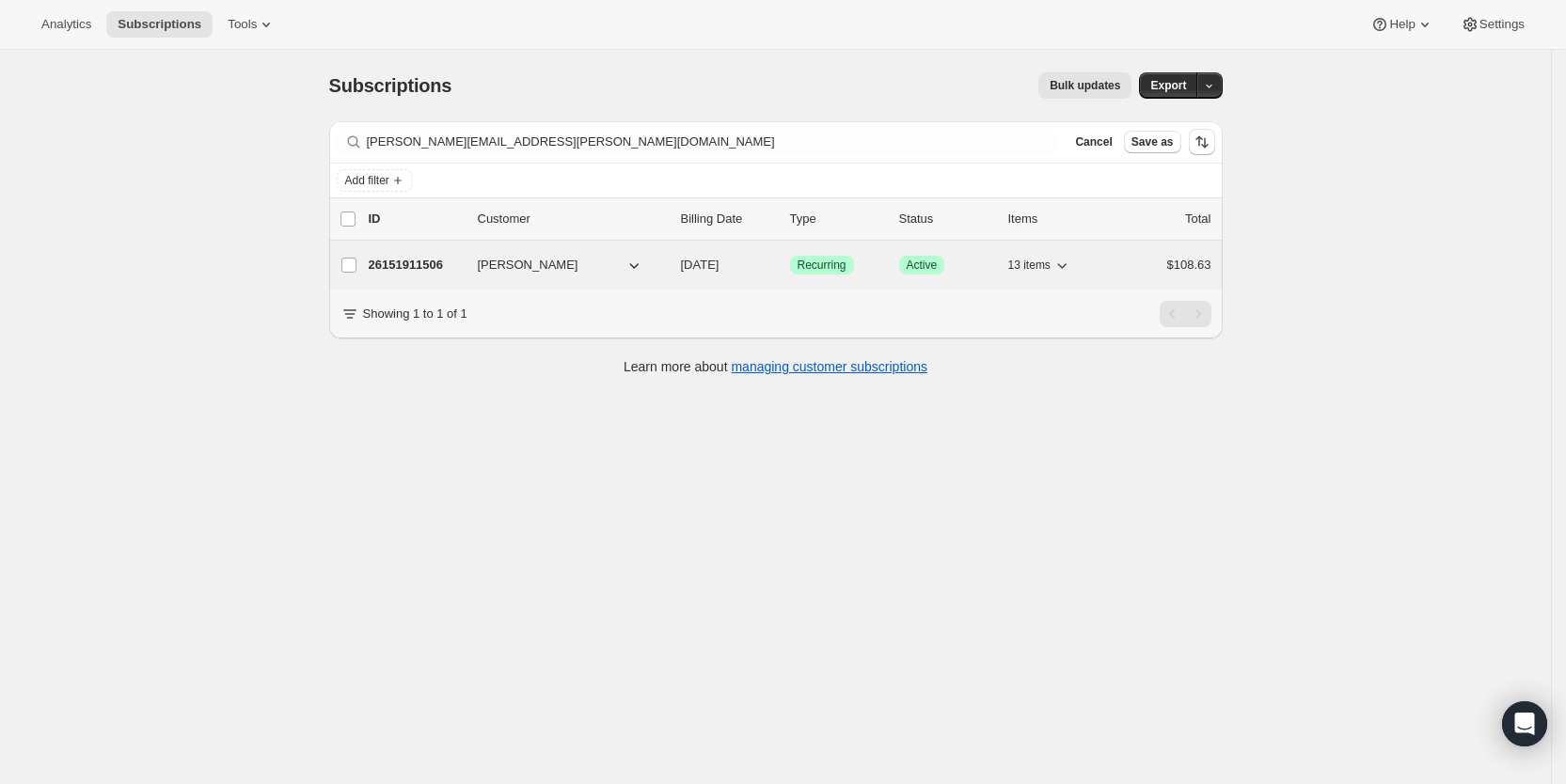
click at [719, 267] on span "[DATE]" at bounding box center [700, 265] width 39 height 15
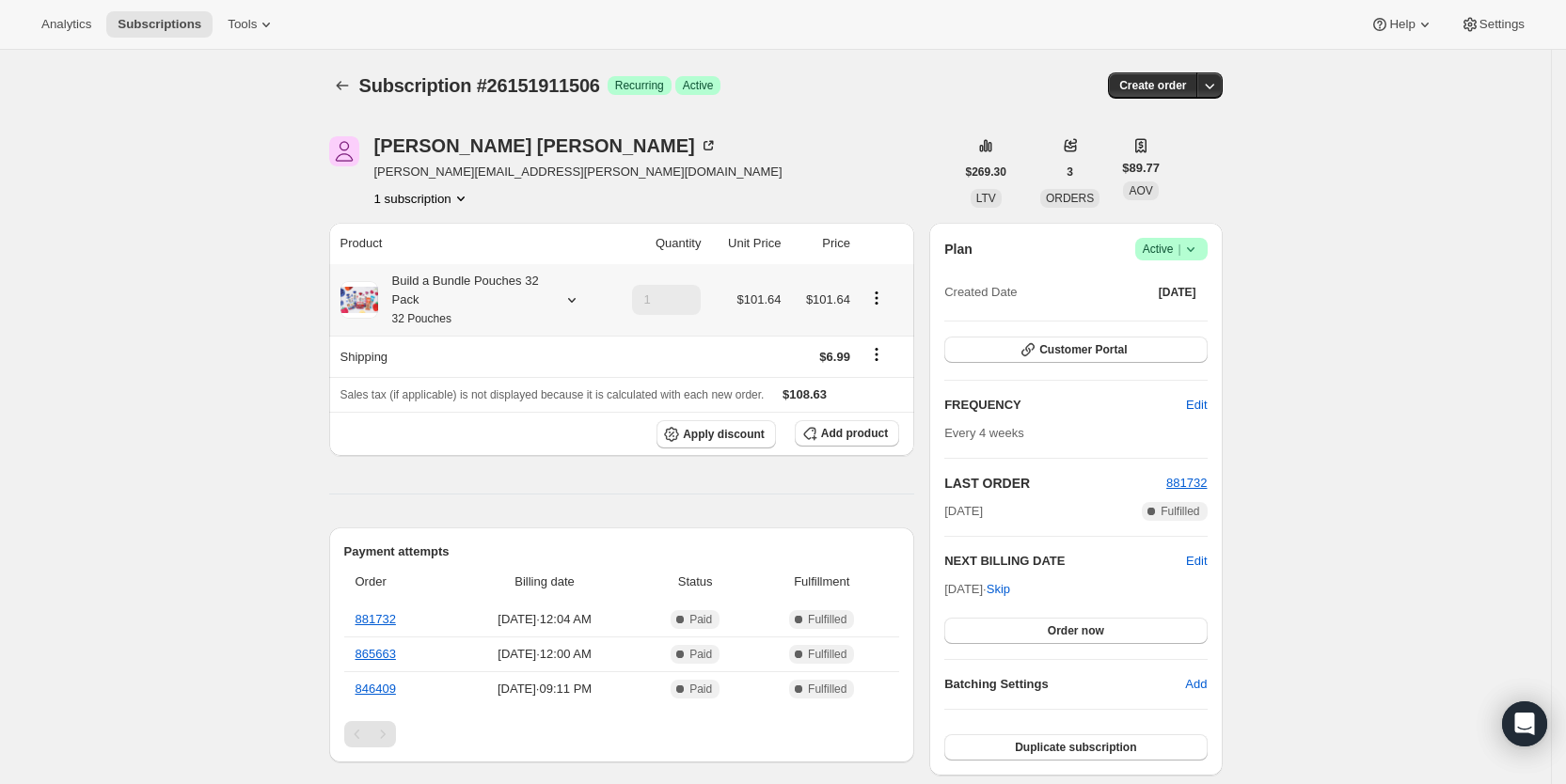
click at [581, 293] on icon at bounding box center [571, 299] width 18 height 18
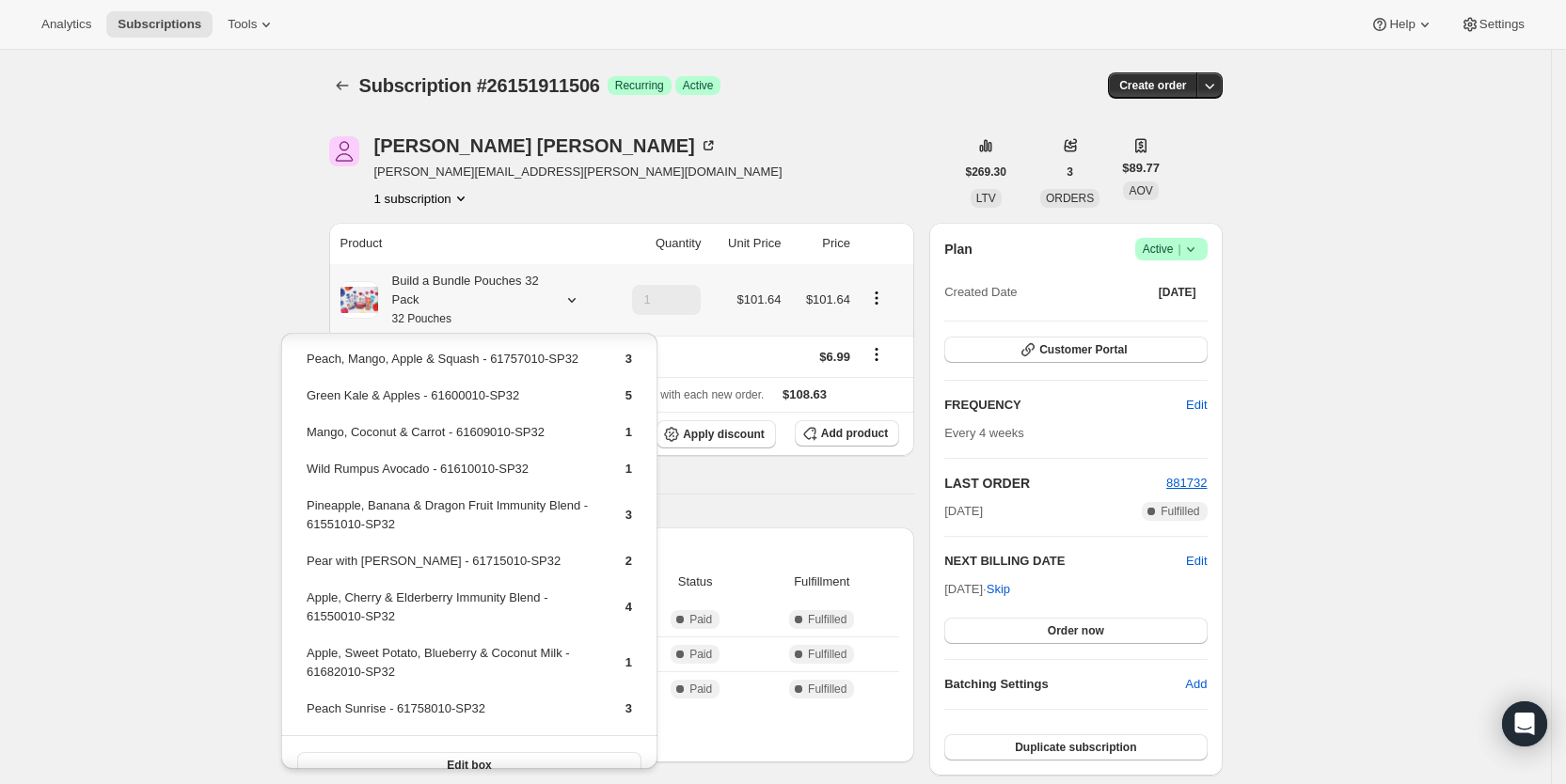
scroll to position [196, 0]
click at [838, 430] on span "Add product" at bounding box center [854, 433] width 67 height 16
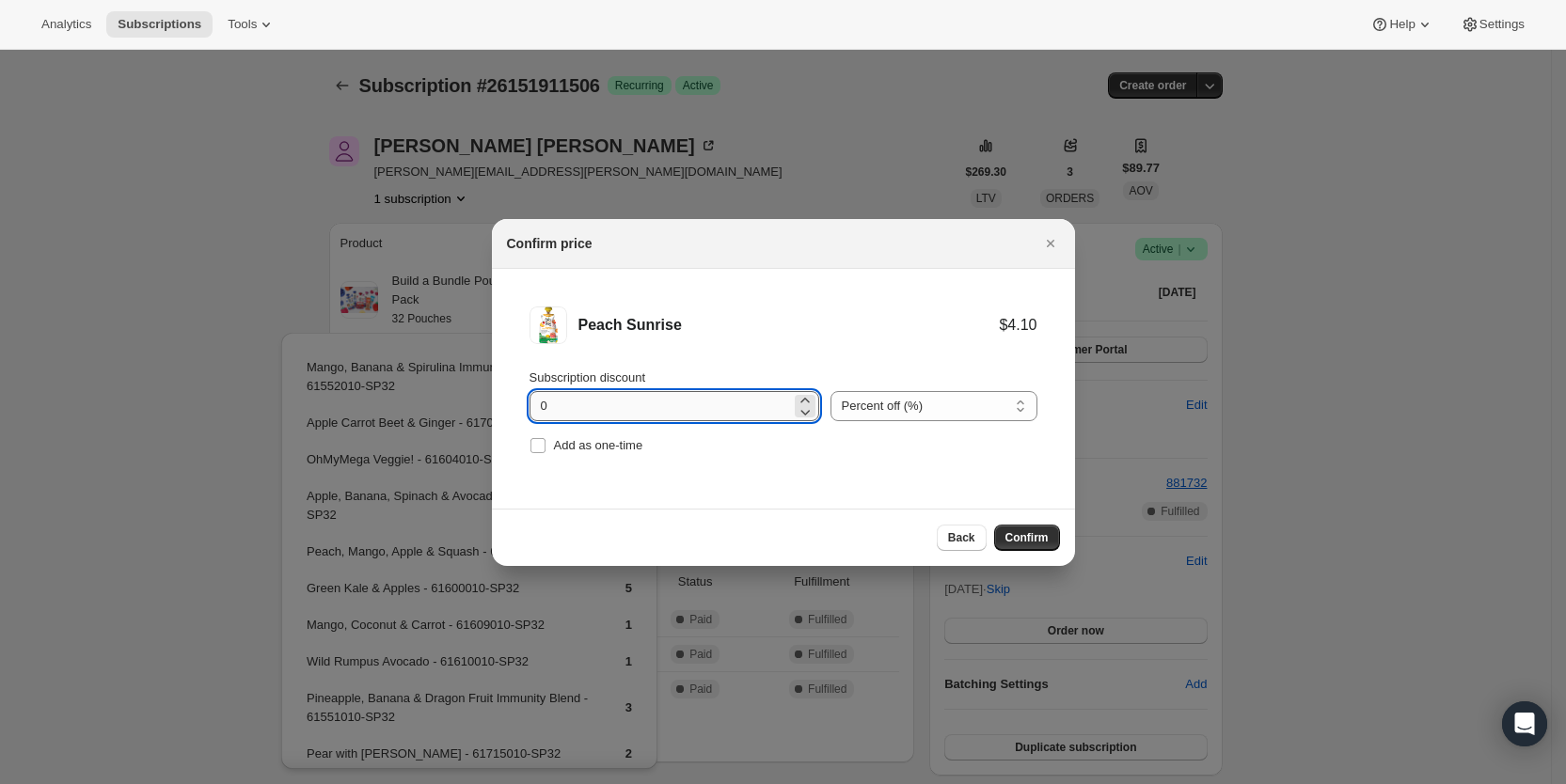
drag, startPoint x: 527, startPoint y: 412, endPoint x: 560, endPoint y: 412, distance: 33.0
click at [560, 412] on li "Peach Sunrise $4.10 Subscription discount 0 Percent off (%) Amount off ($) Perc…" at bounding box center [783, 382] width 583 height 228
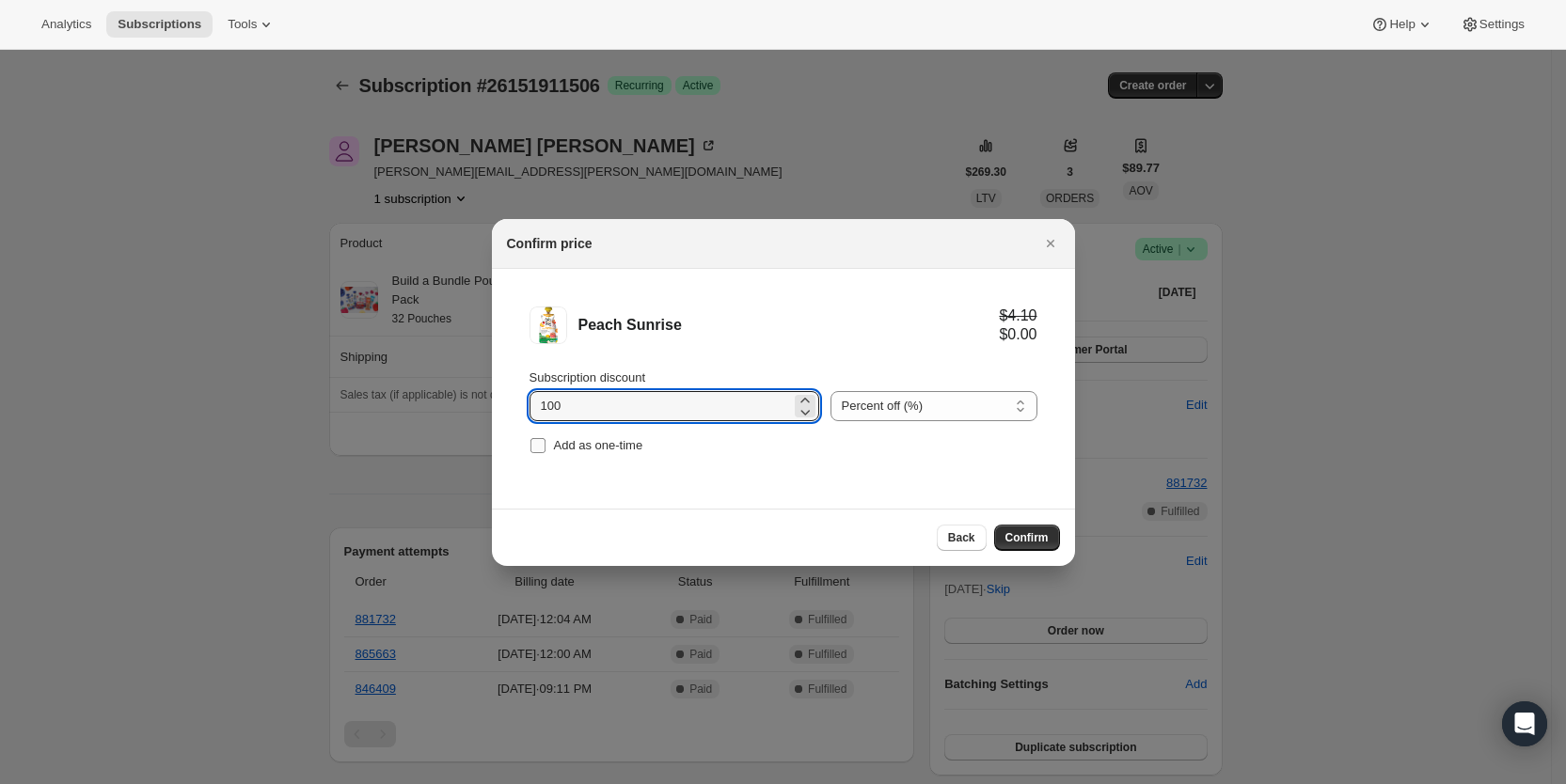
type input "100"
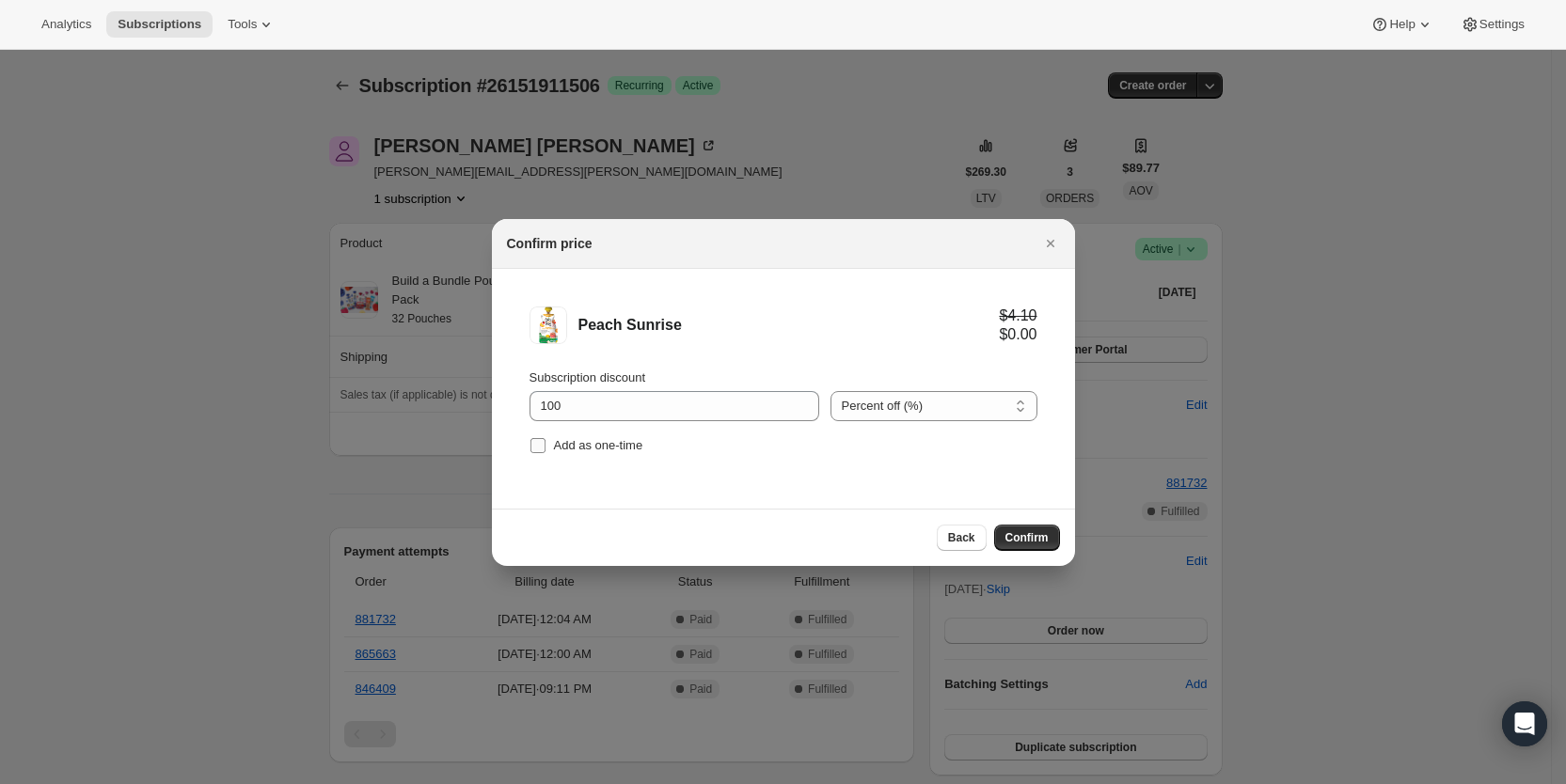
click at [557, 448] on span "Add as one-time" at bounding box center [598, 445] width 89 height 15
click at [546, 448] on input "Add as one-time" at bounding box center [538, 446] width 16 height 16
checkbox input "true"
click at [1048, 539] on button "Confirm" at bounding box center [1027, 537] width 66 height 26
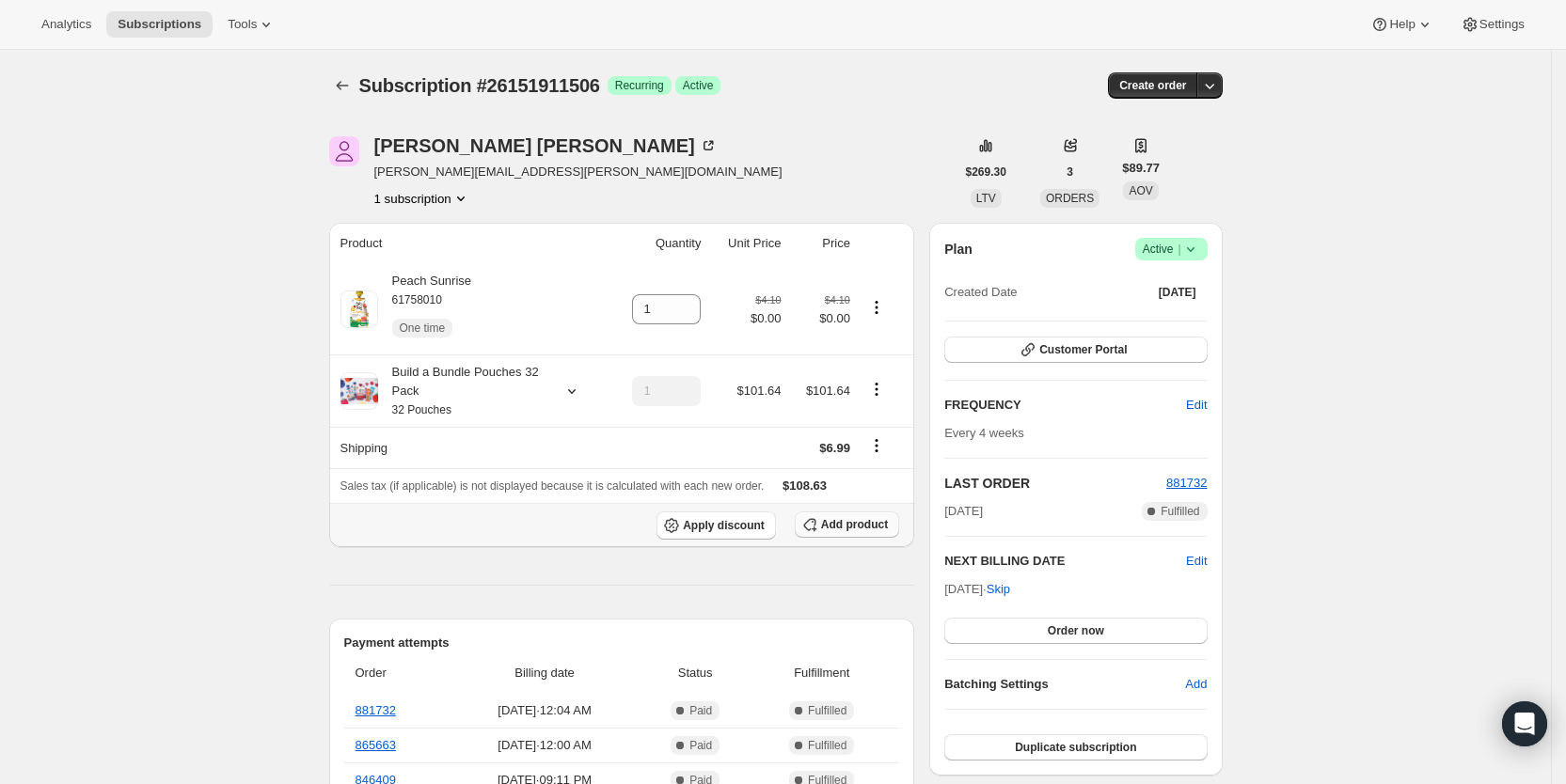
click at [883, 526] on span "Add product" at bounding box center [854, 524] width 67 height 16
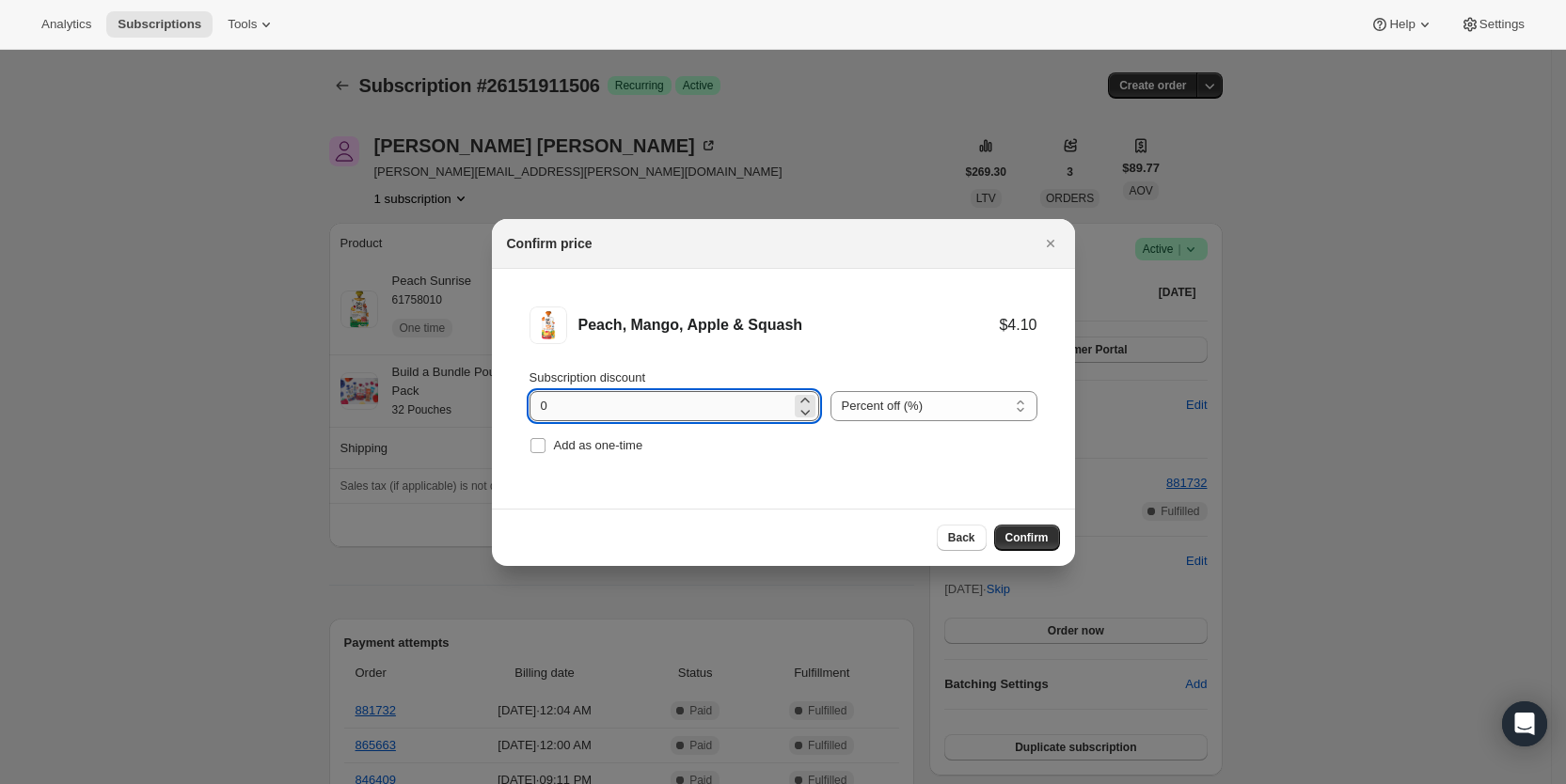
drag, startPoint x: 535, startPoint y: 402, endPoint x: 555, endPoint y: 408, distance: 20.9
click at [555, 408] on input "0" at bounding box center [660, 405] width 262 height 30
type input "100"
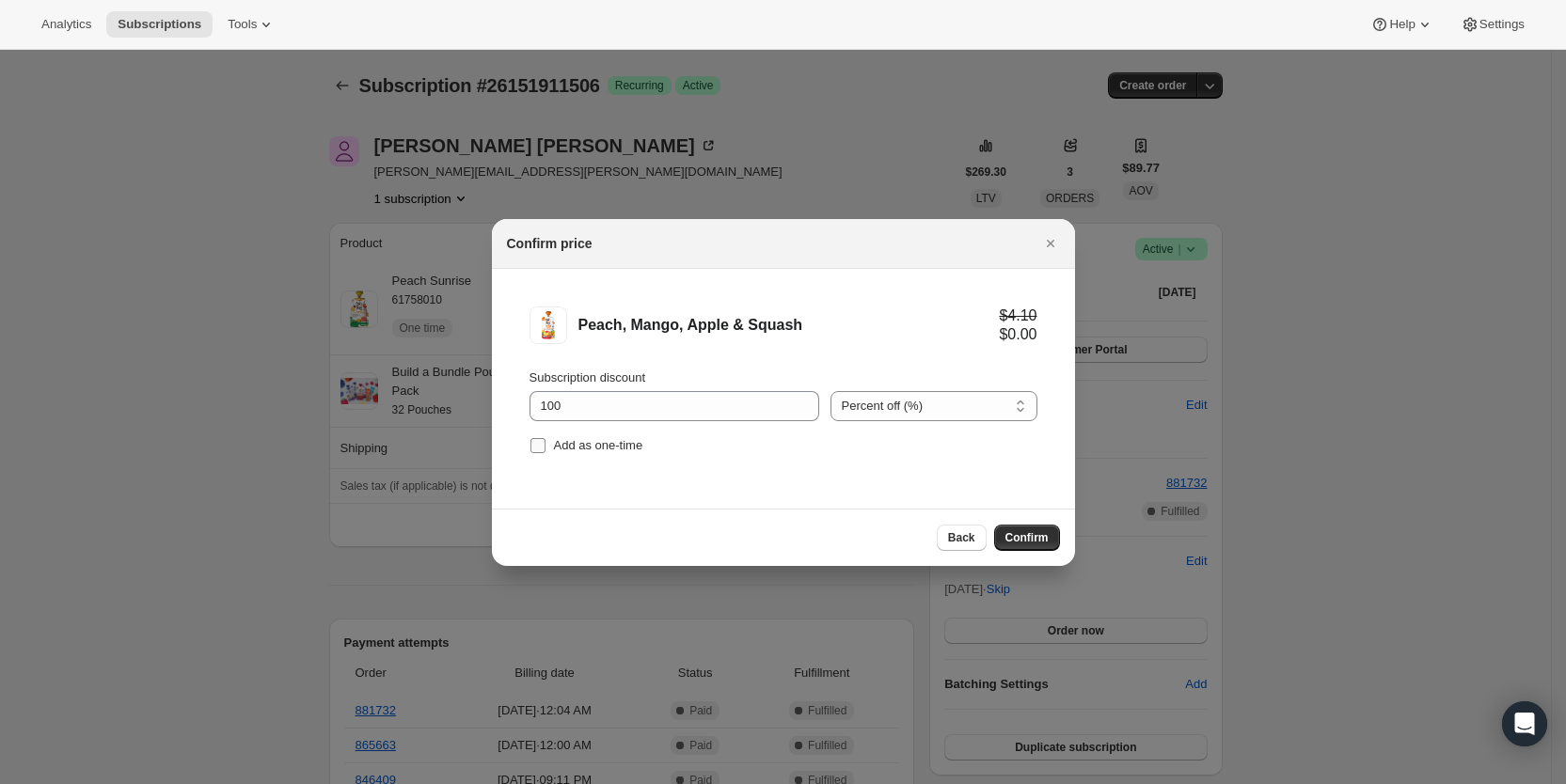
click at [548, 450] on label "Add as one-time" at bounding box center [586, 445] width 113 height 26
click at [546, 450] on input "Add as one-time" at bounding box center [538, 446] width 16 height 16
checkbox input "true"
click at [1033, 543] on span "Confirm" at bounding box center [1027, 538] width 44 height 16
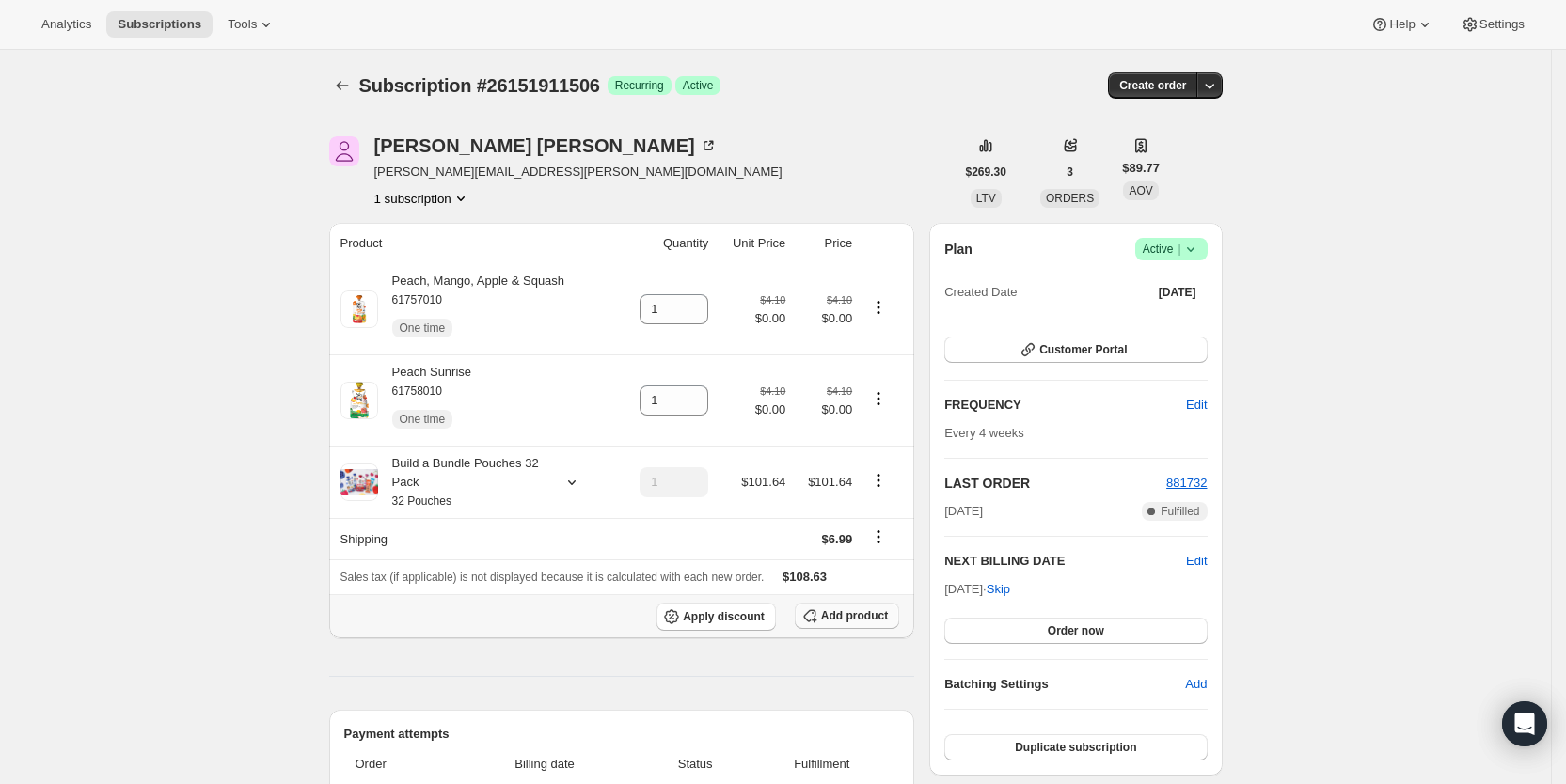
click at [868, 612] on span "Add product" at bounding box center [854, 616] width 67 height 16
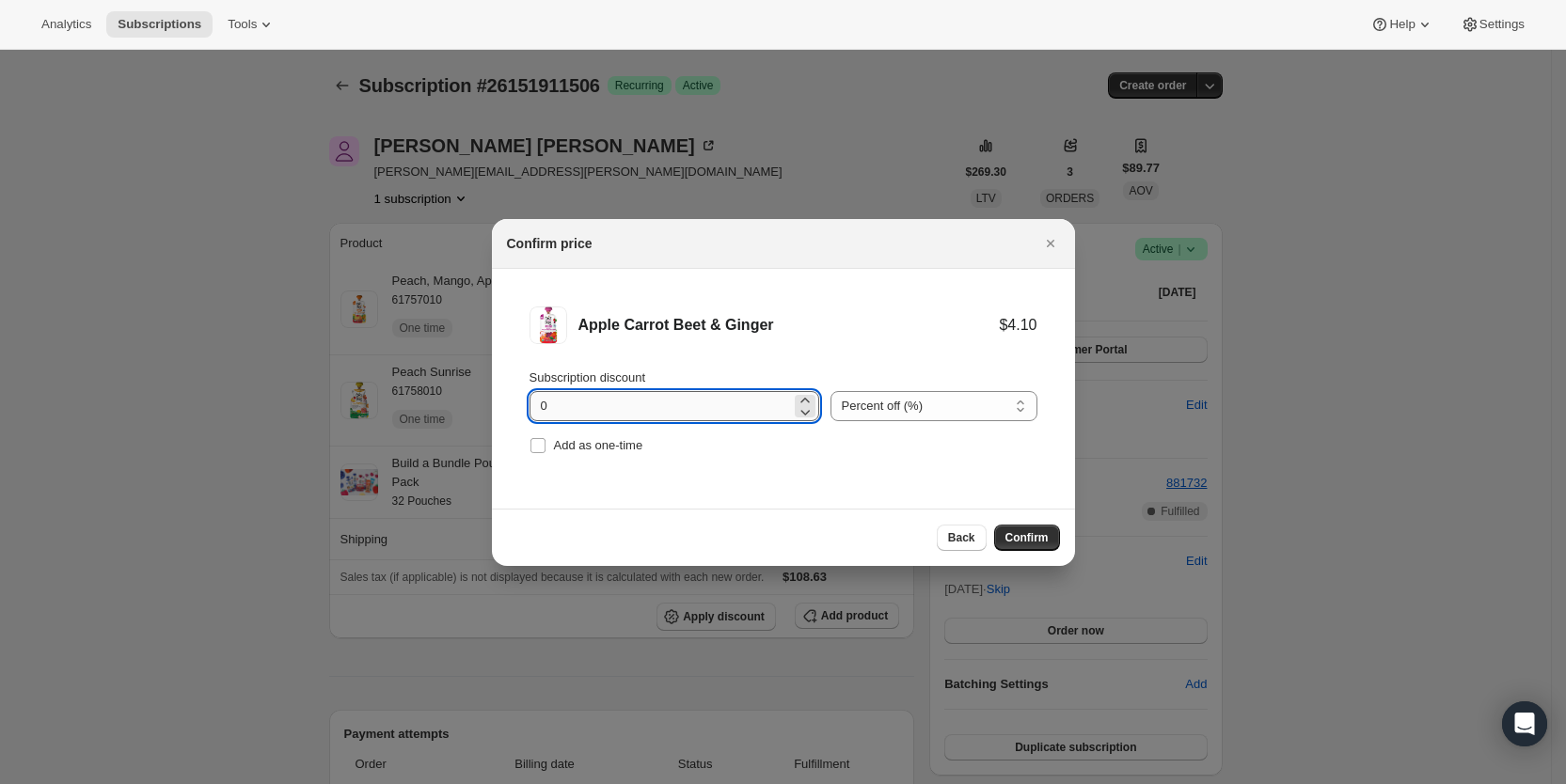
drag, startPoint x: 530, startPoint y: 413, endPoint x: 569, endPoint y: 408, distance: 39.3
click at [569, 408] on input "0" at bounding box center [660, 405] width 262 height 30
type input "100"
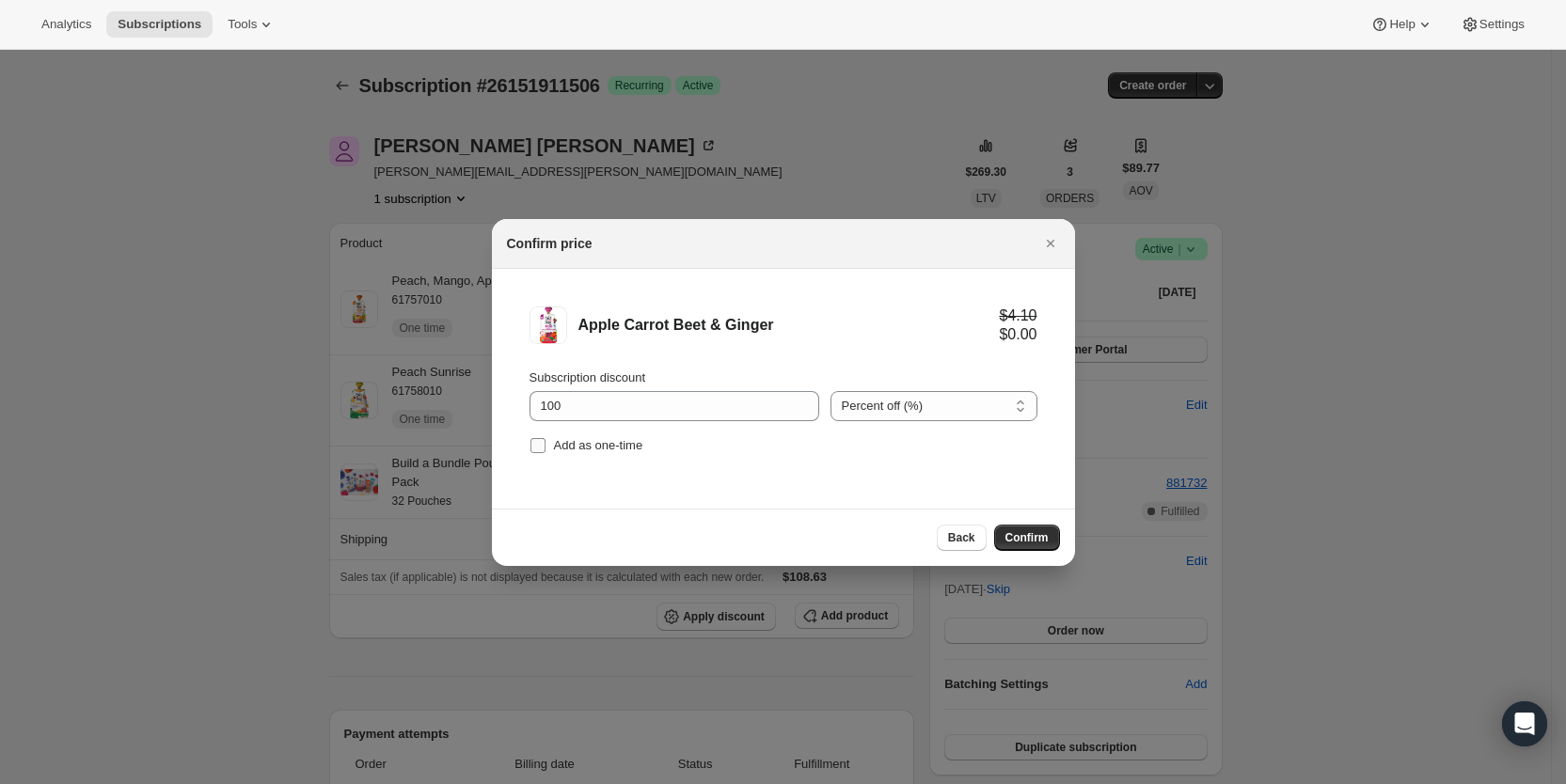
click at [554, 448] on span "Add as one-time" at bounding box center [598, 445] width 89 height 15
click at [546, 448] on input "Add as one-time" at bounding box center [538, 446] width 16 height 16
checkbox input "true"
click at [1034, 536] on span "Confirm" at bounding box center [1027, 538] width 44 height 16
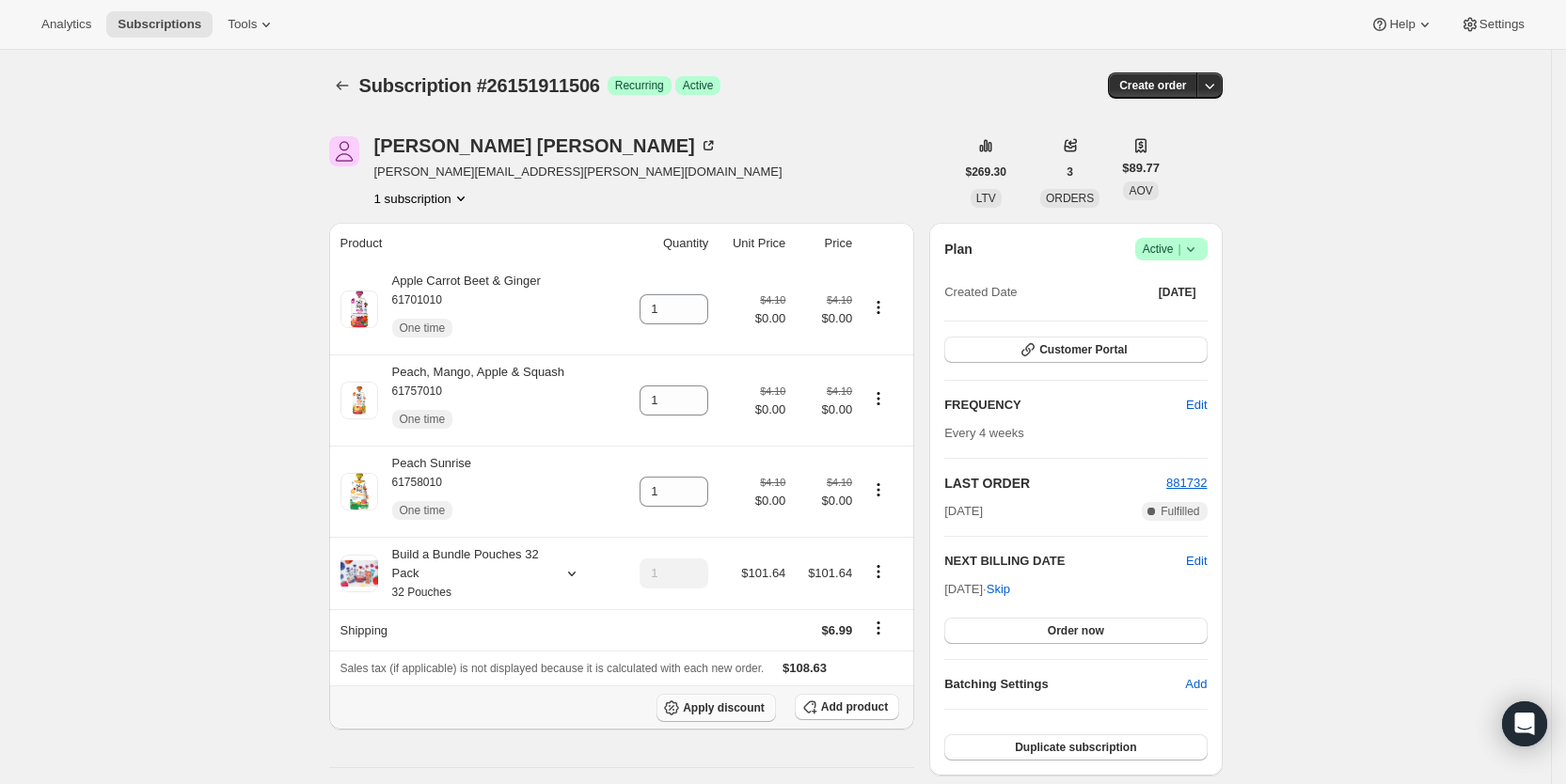
click at [724, 706] on span "Apply discount" at bounding box center [723, 708] width 81 height 16
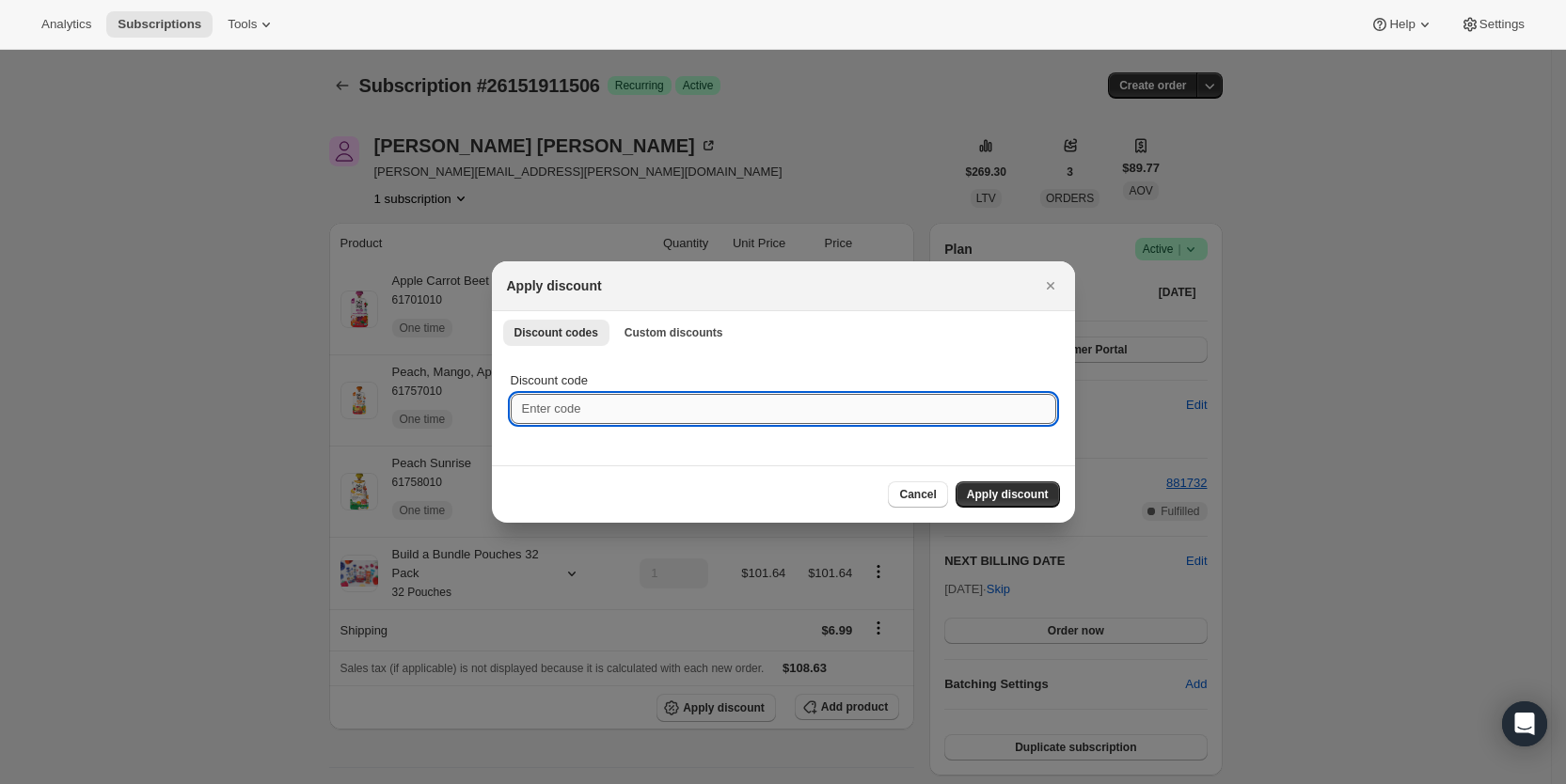
click at [608, 411] on input "Discount code" at bounding box center [783, 408] width 546 height 30
type input "cr_20"
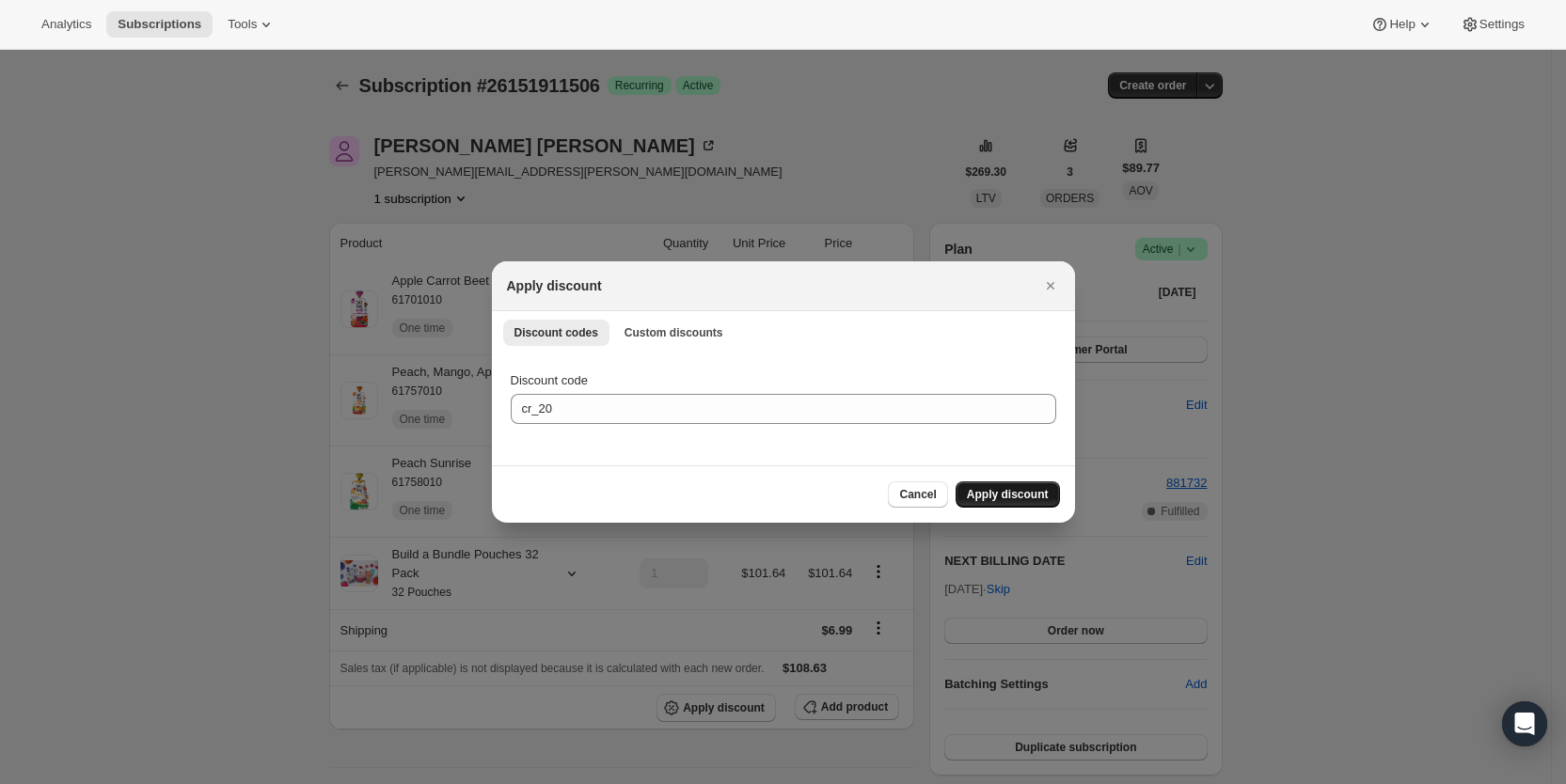
click at [1000, 493] on span "Apply discount" at bounding box center [1007, 494] width 81 height 16
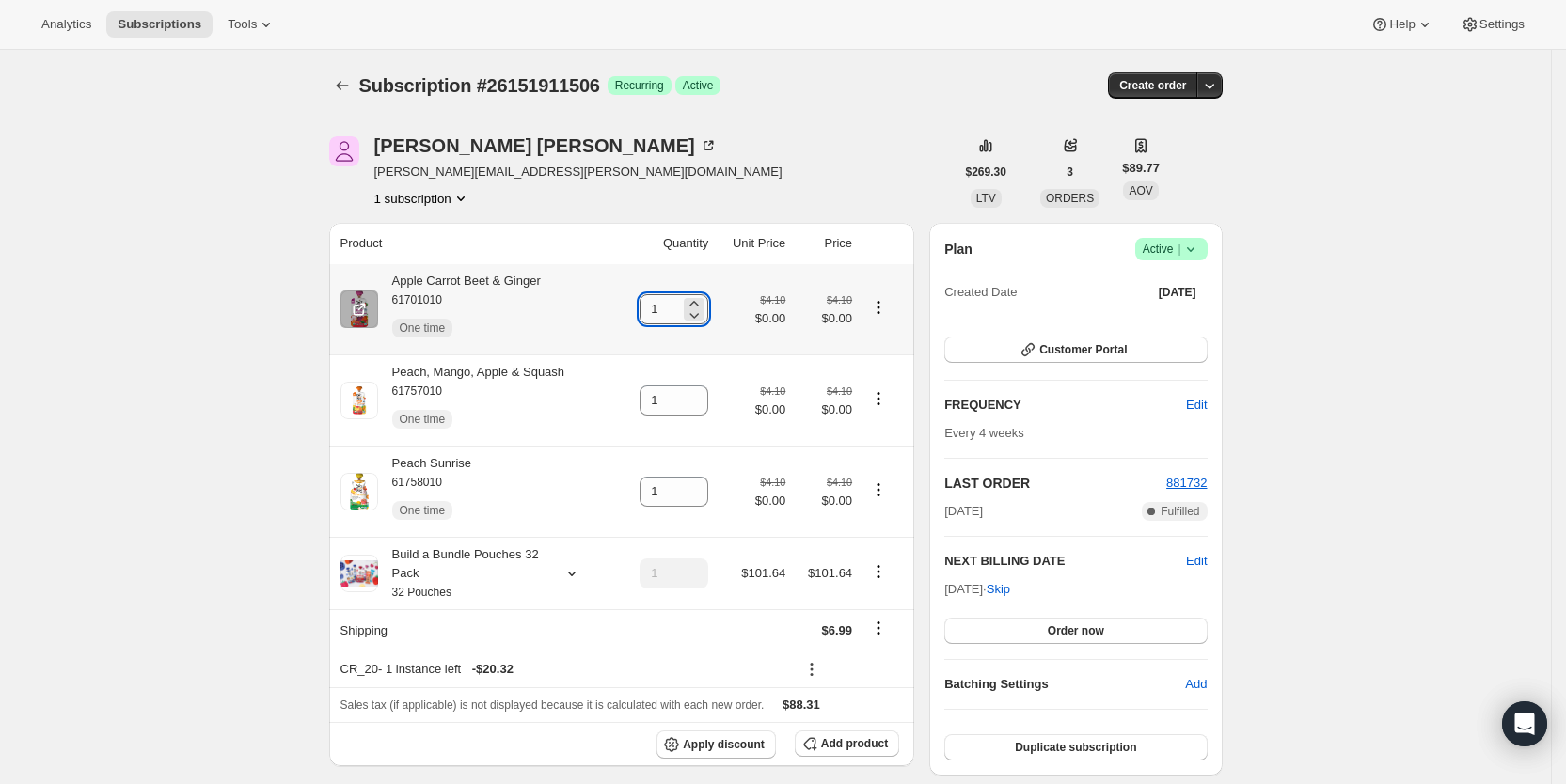
drag, startPoint x: 658, startPoint y: 310, endPoint x: 673, endPoint y: 310, distance: 15.0
click at [673, 310] on input "1" at bounding box center [660, 309] width 41 height 30
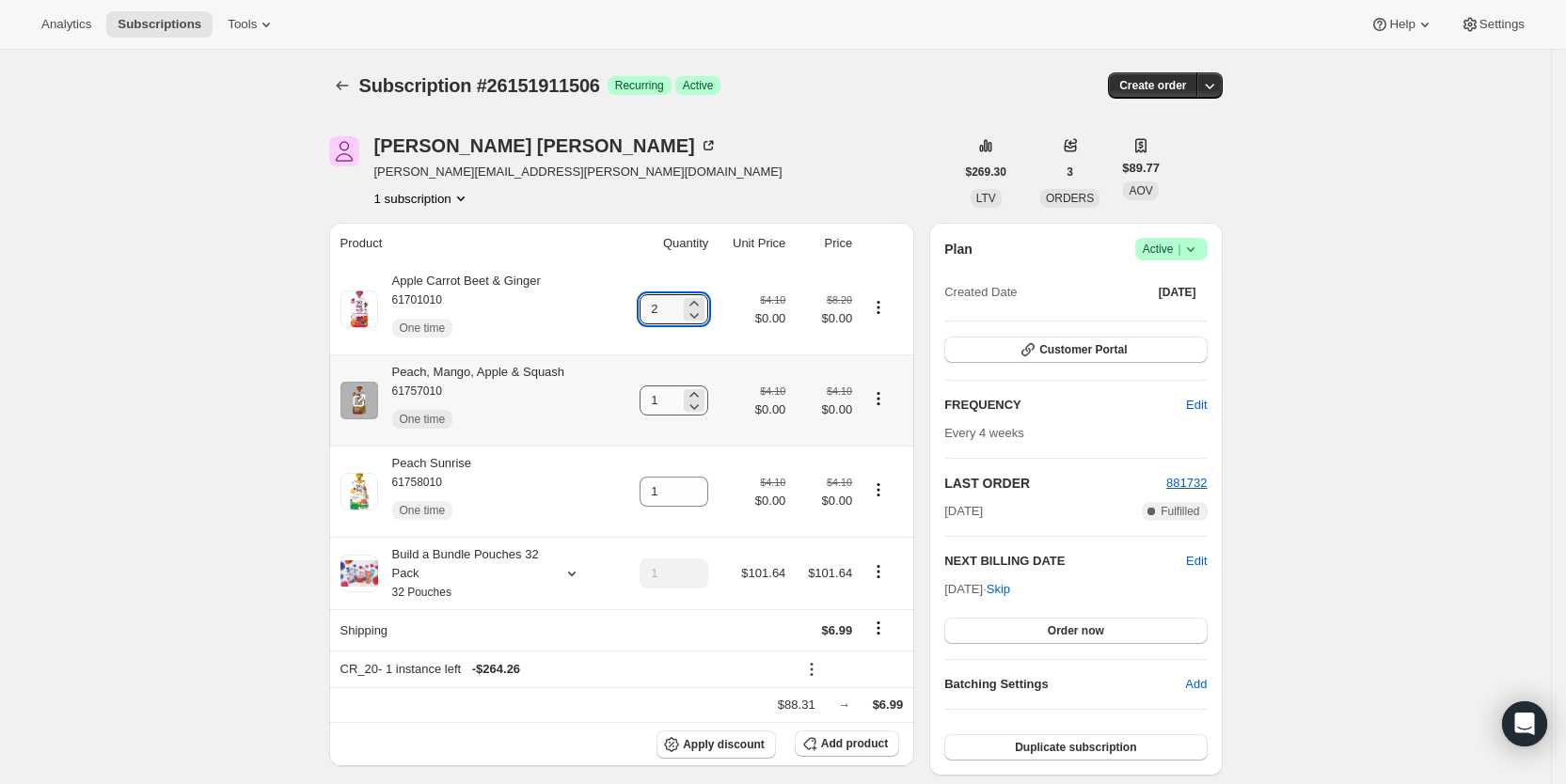
type input "2"
drag, startPoint x: 656, startPoint y: 401, endPoint x: 674, endPoint y: 399, distance: 18.1
click at [674, 399] on input "1" at bounding box center [660, 400] width 41 height 30
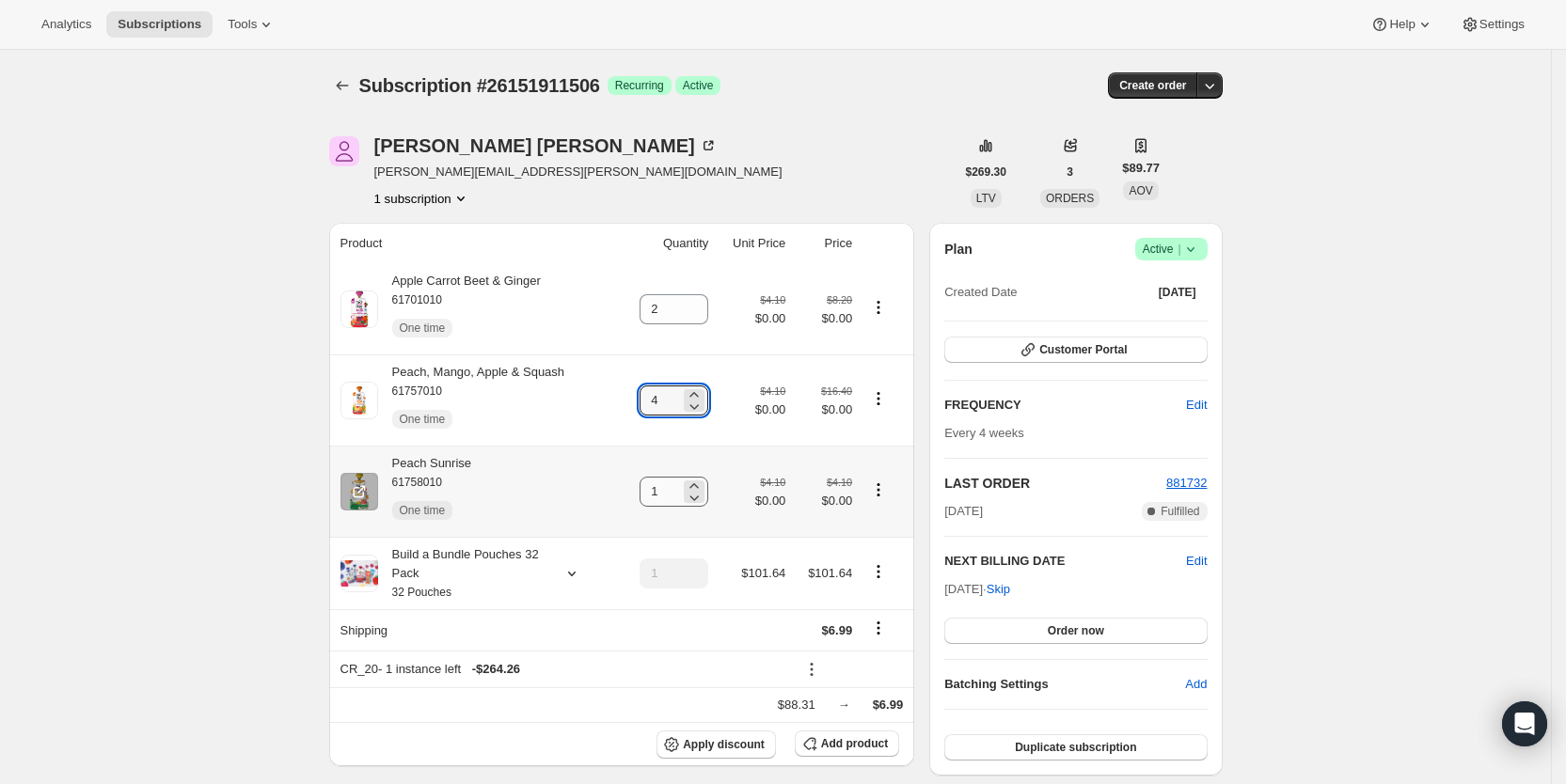
type input "4"
drag, startPoint x: 657, startPoint y: 487, endPoint x: 674, endPoint y: 487, distance: 17.0
click at [674, 487] on input "1" at bounding box center [660, 491] width 41 height 30
type input "4"
click at [798, 170] on div "[PERSON_NAME] [PERSON_NAME][EMAIL_ADDRESS][PERSON_NAME][DOMAIN_NAME] 1 subscrip…" at bounding box center [641, 172] width 625 height 72
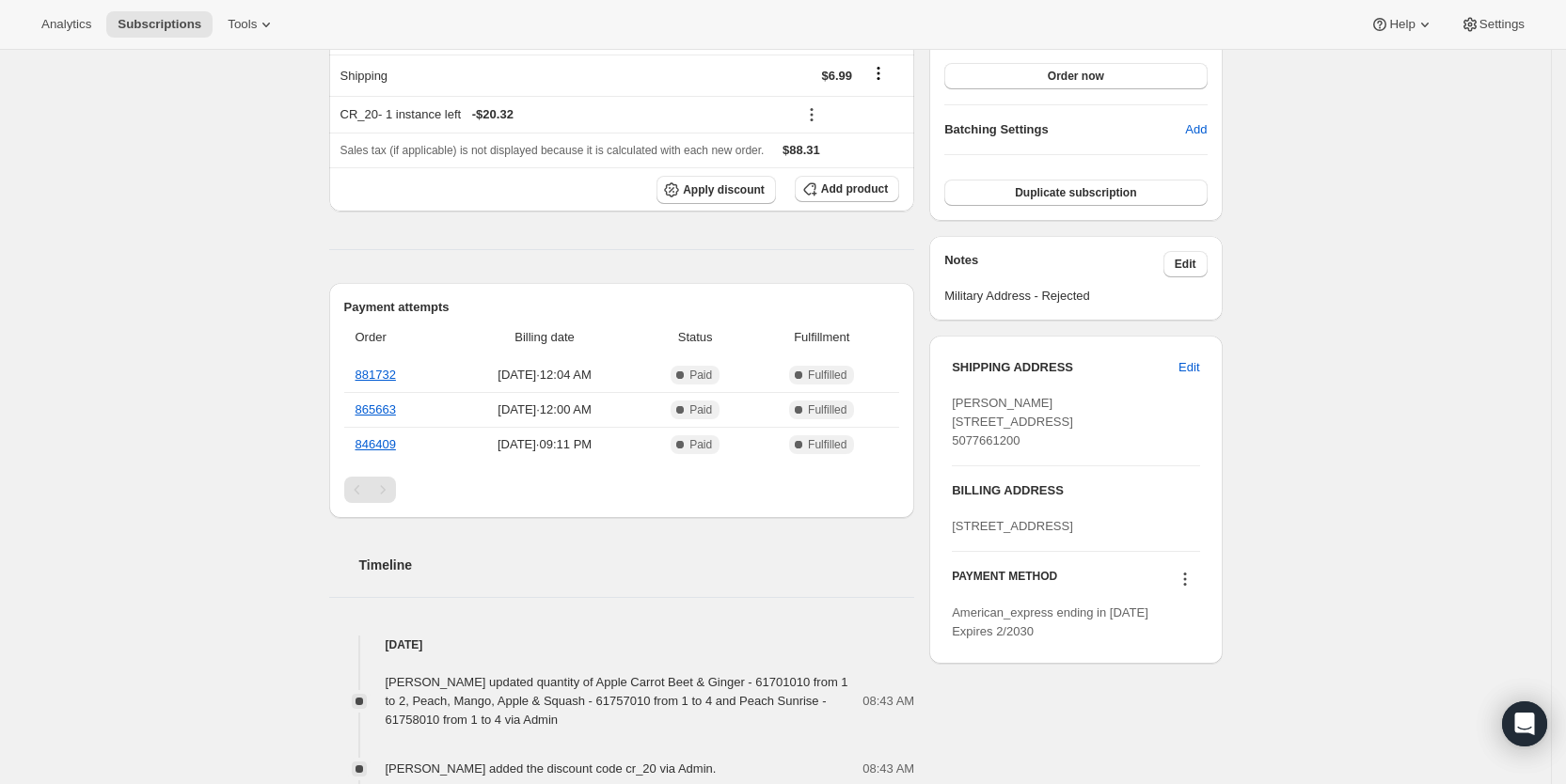
scroll to position [674, 0]
